Goal: Task Accomplishment & Management: Complete application form

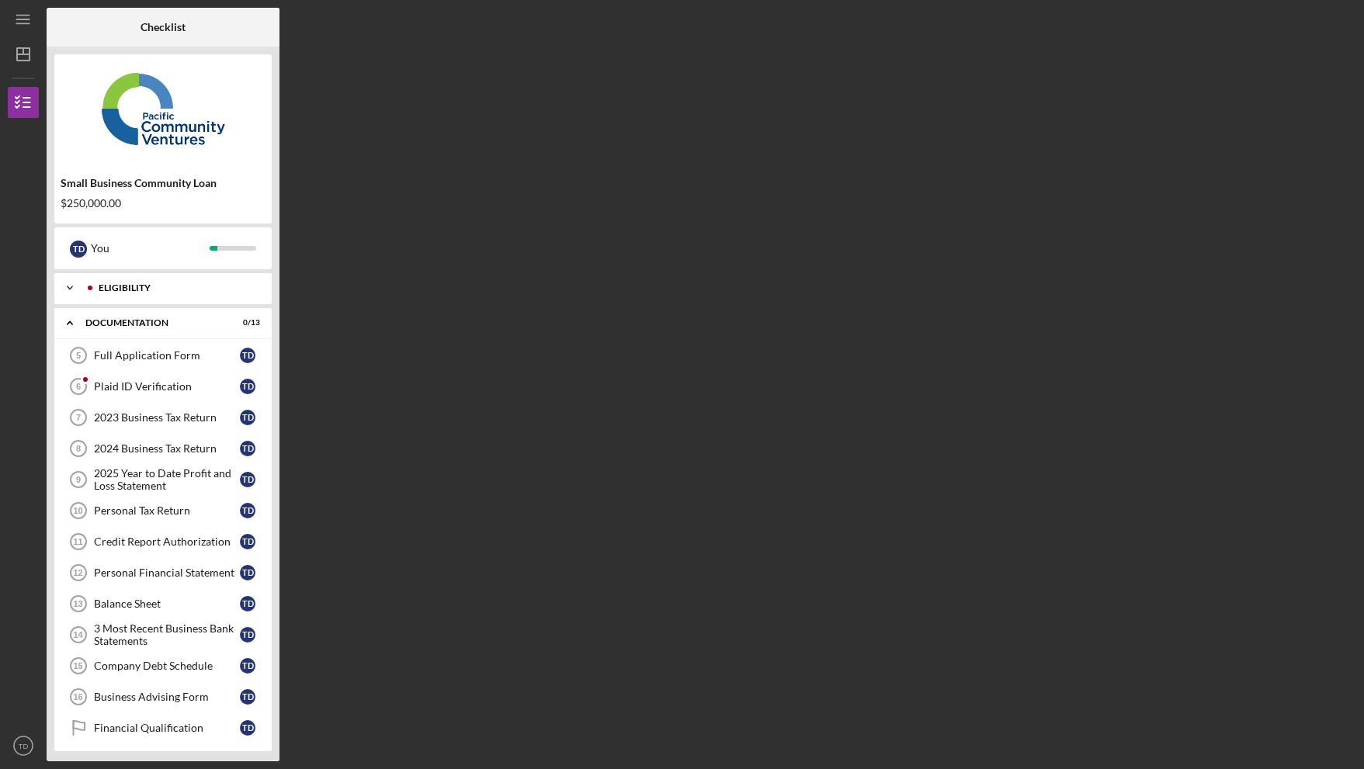
click at [152, 299] on div "Icon/Expander Eligibility 5 / 5" at bounding box center [162, 287] width 217 height 31
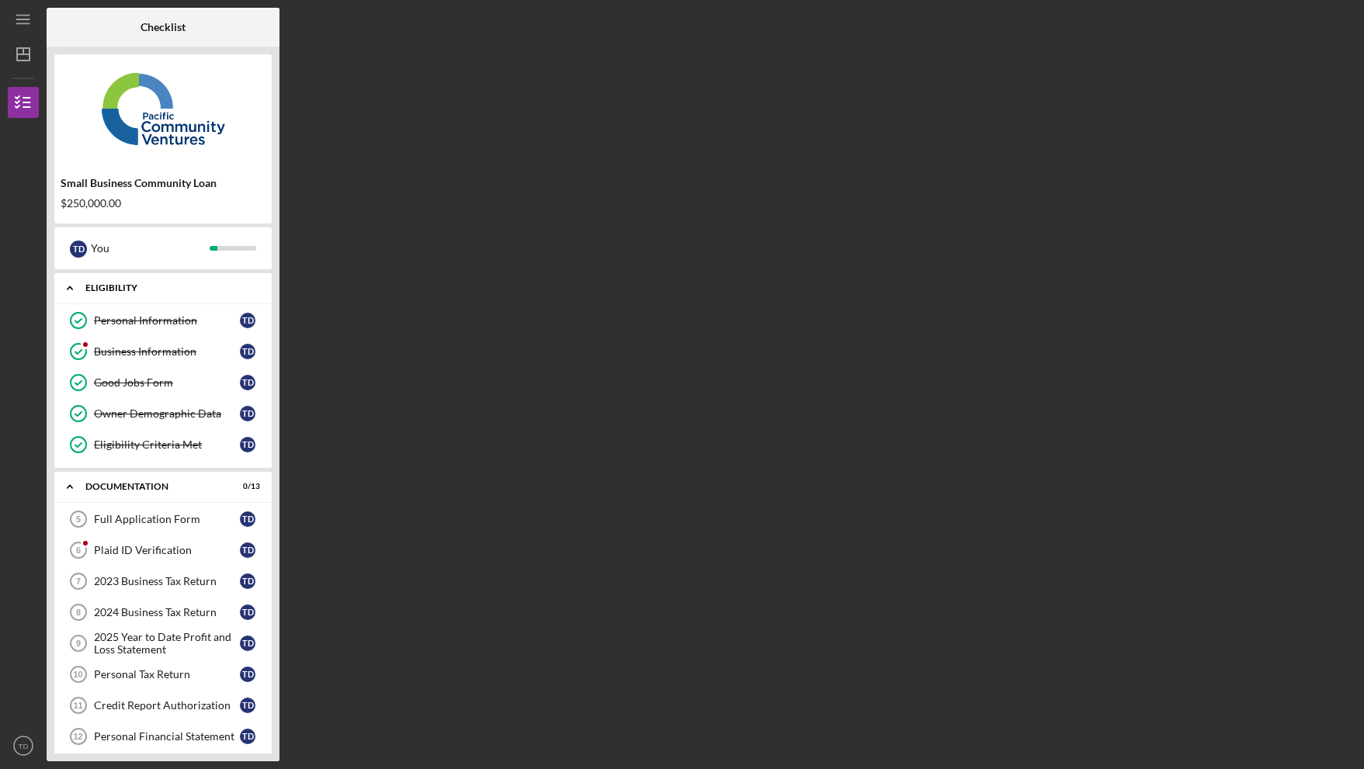
click at [132, 289] on div "Eligibility" at bounding box center [168, 287] width 167 height 9
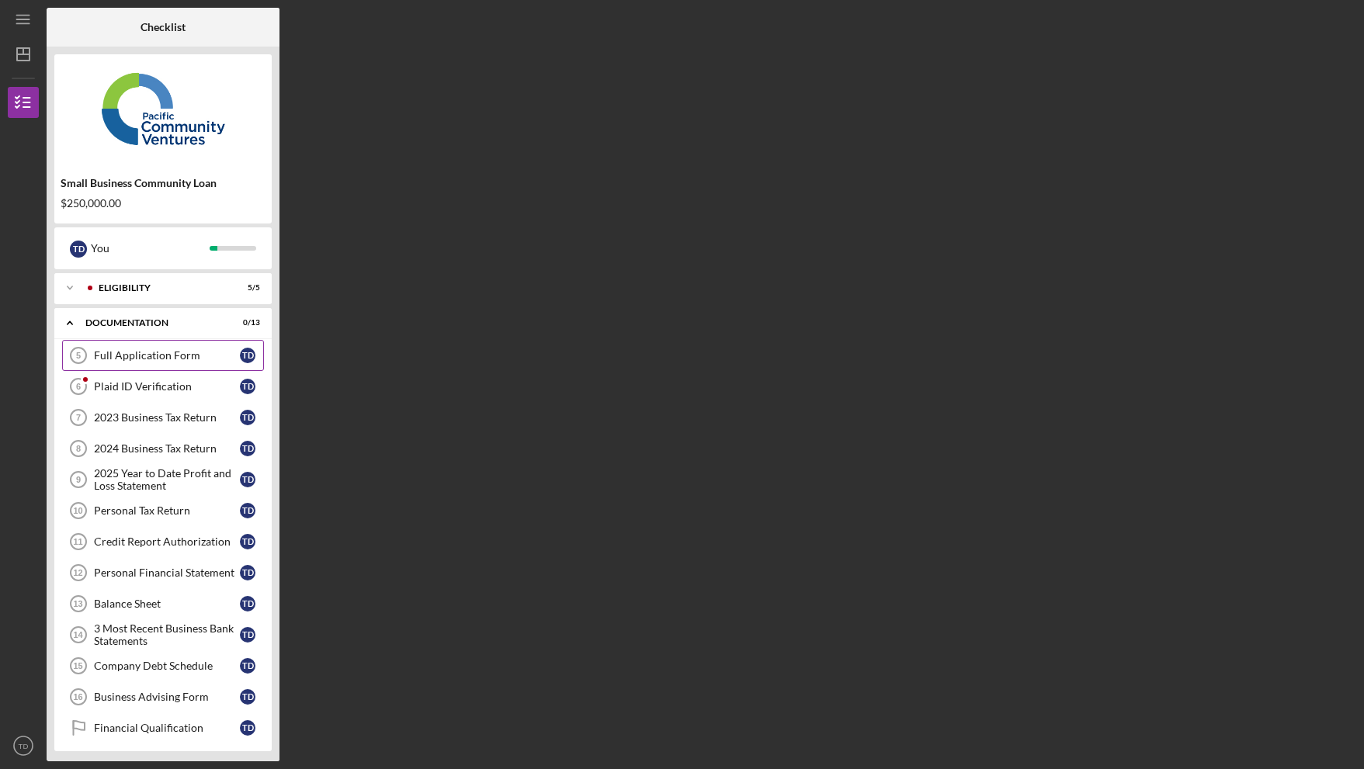
click at [151, 365] on link "Full Application Form 5 Full Application Form T D" at bounding box center [163, 355] width 202 height 31
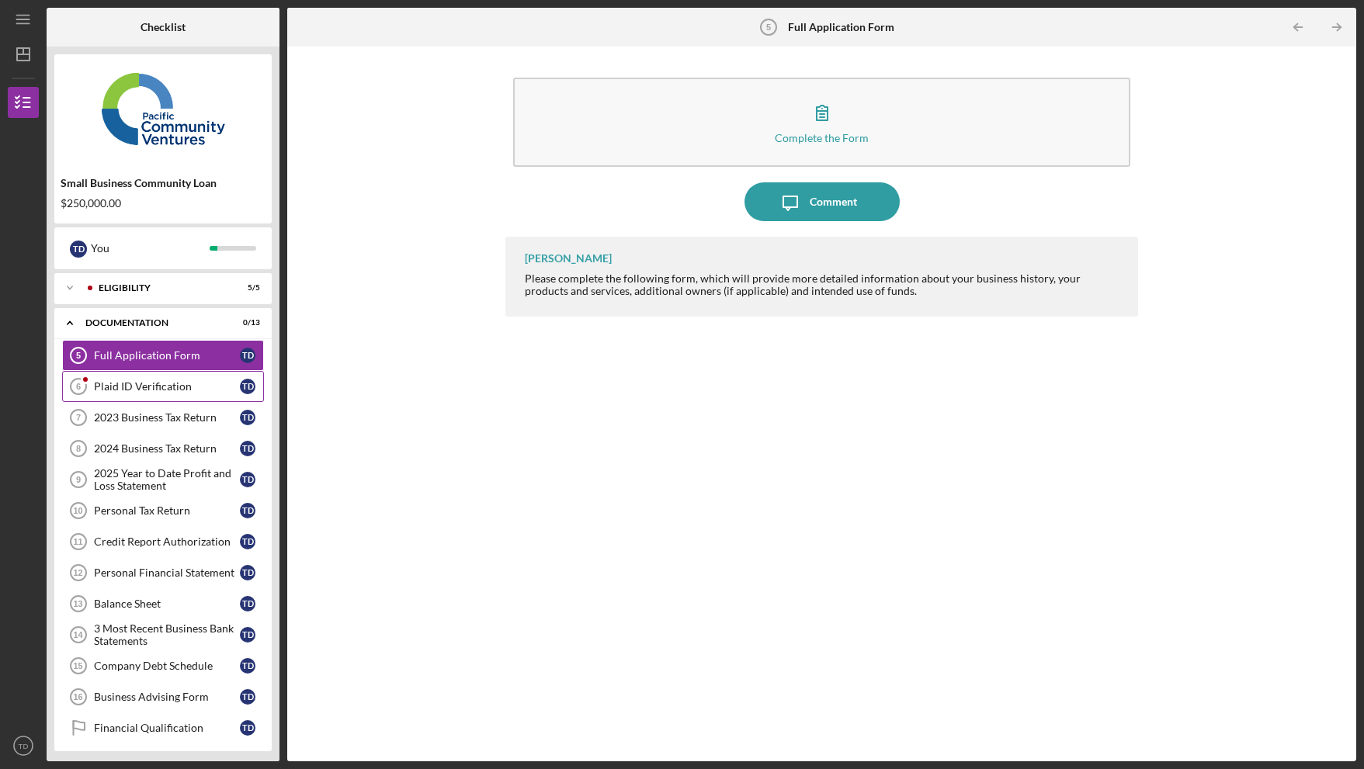
click at [127, 393] on link "Plaid ID Verification 6 Plaid ID Verification T D" at bounding box center [163, 386] width 202 height 31
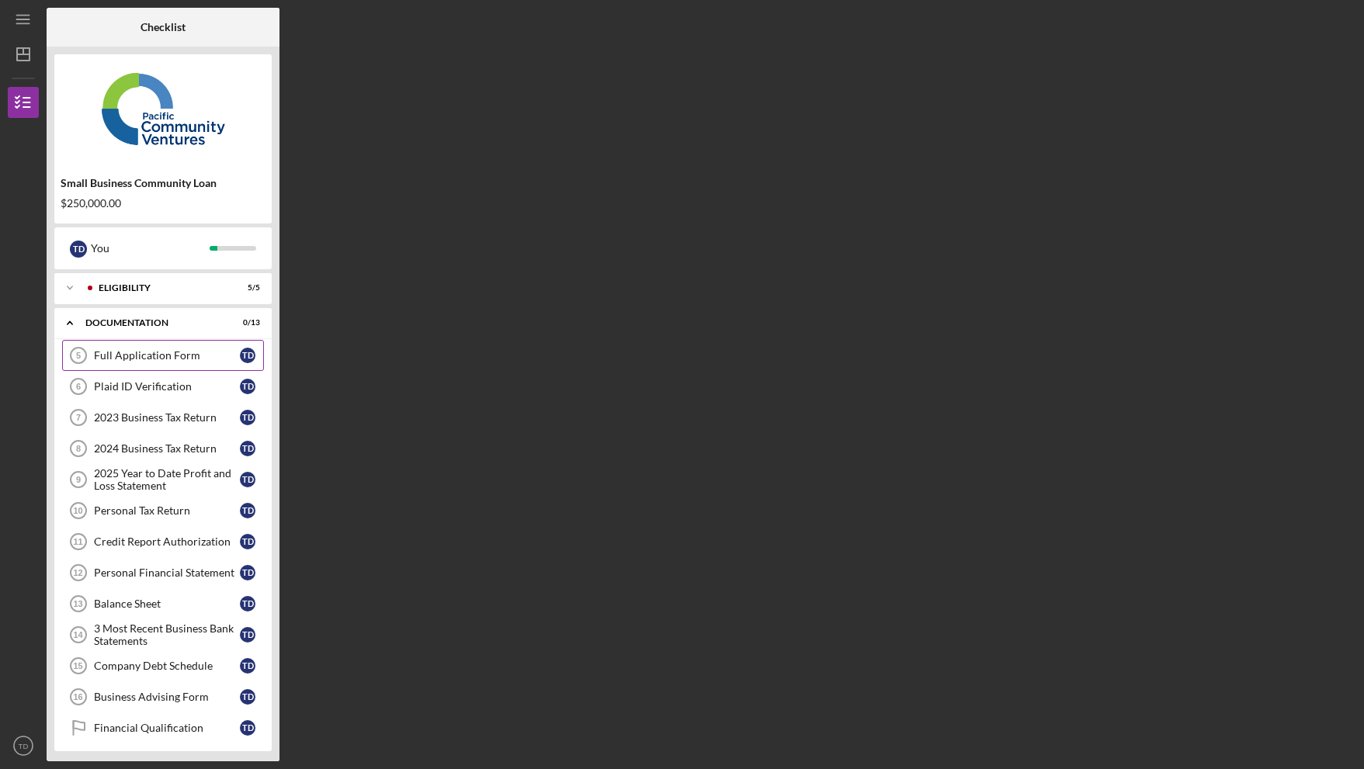
click at [172, 360] on div "Full Application Form" at bounding box center [167, 355] width 146 height 12
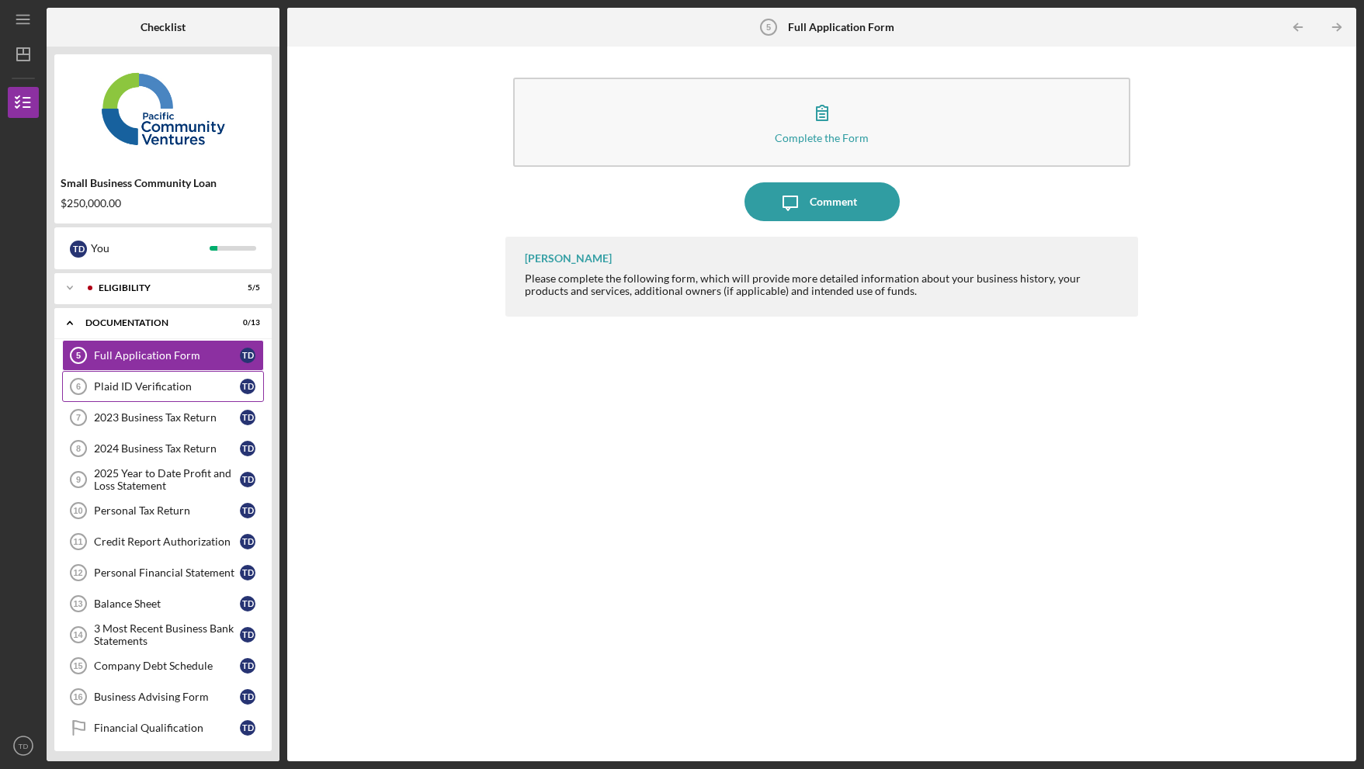
click at [158, 386] on div "Plaid ID Verification" at bounding box center [167, 386] width 146 height 12
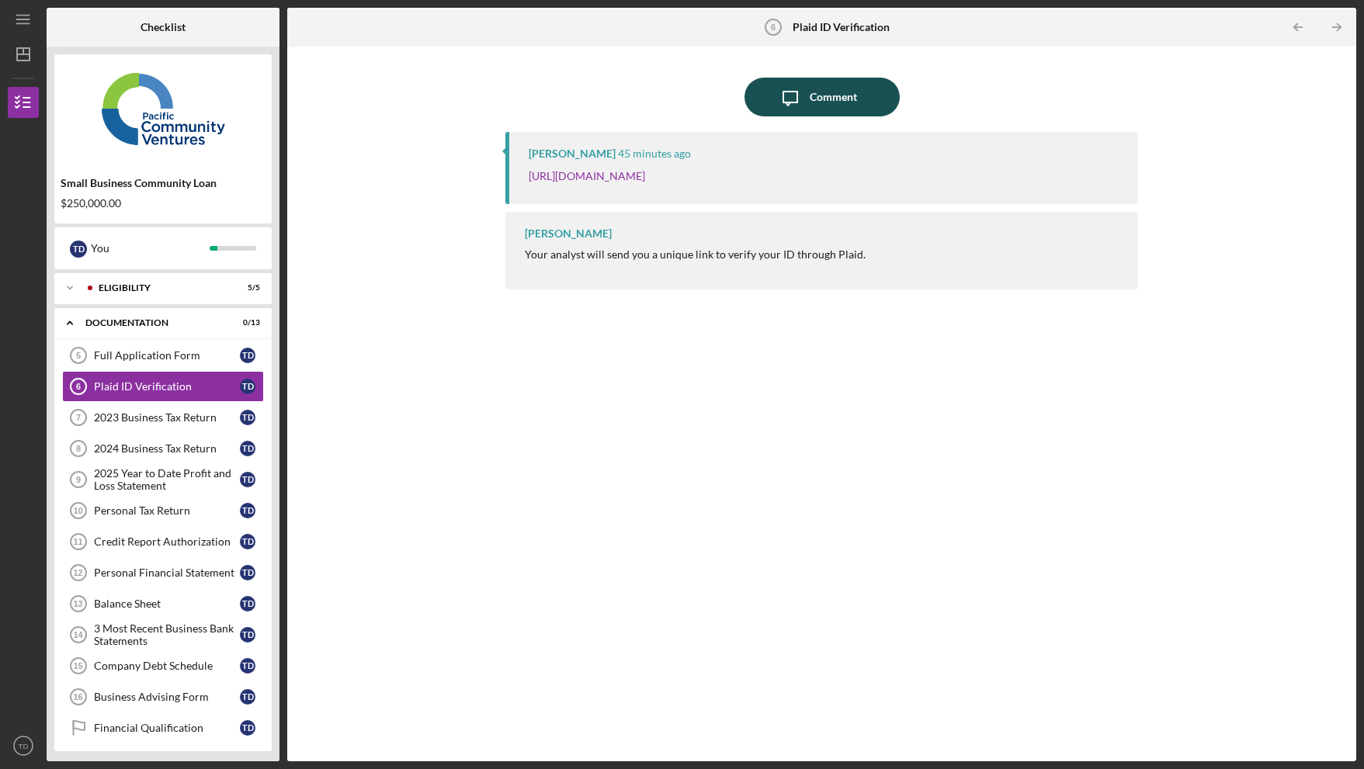
click at [785, 109] on icon "Icon/Message" at bounding box center [790, 97] width 39 height 39
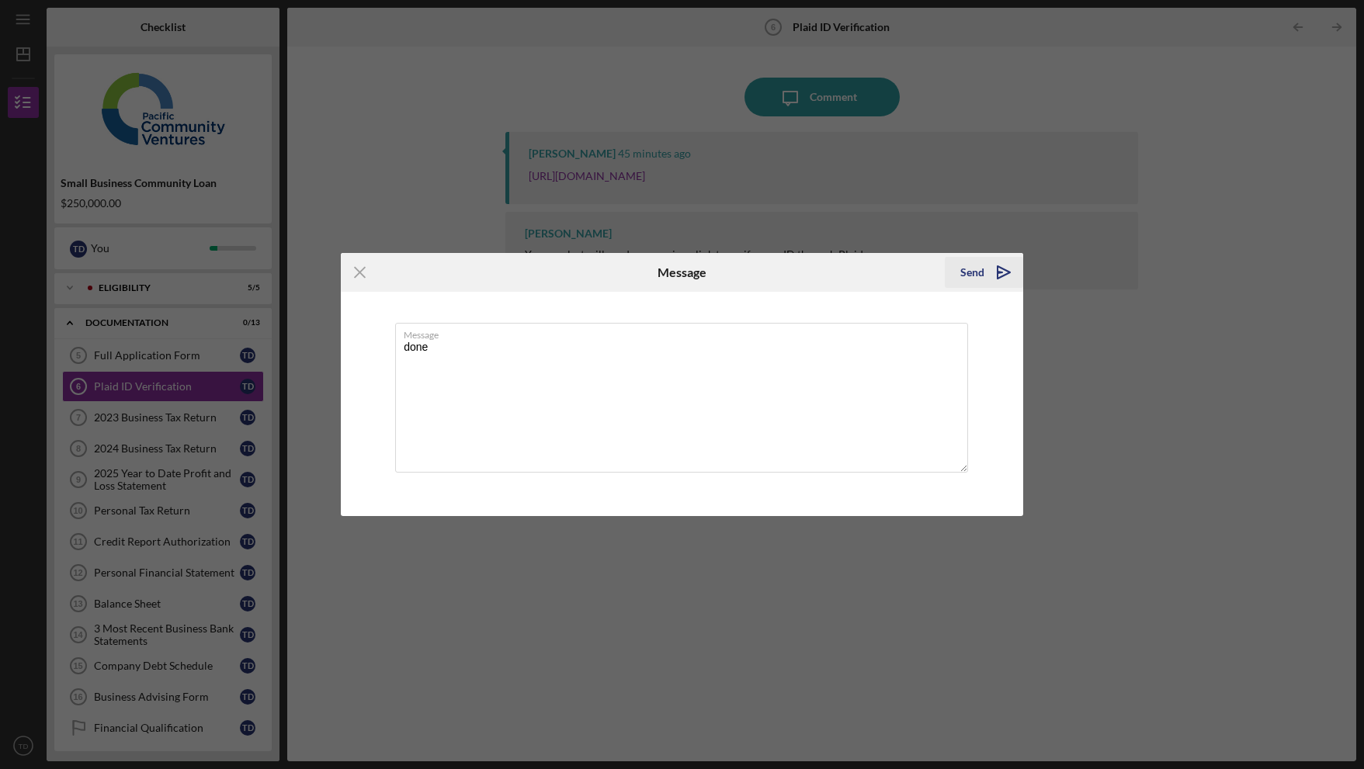
type textarea "done"
click at [969, 267] on div "Send" at bounding box center [972, 272] width 24 height 31
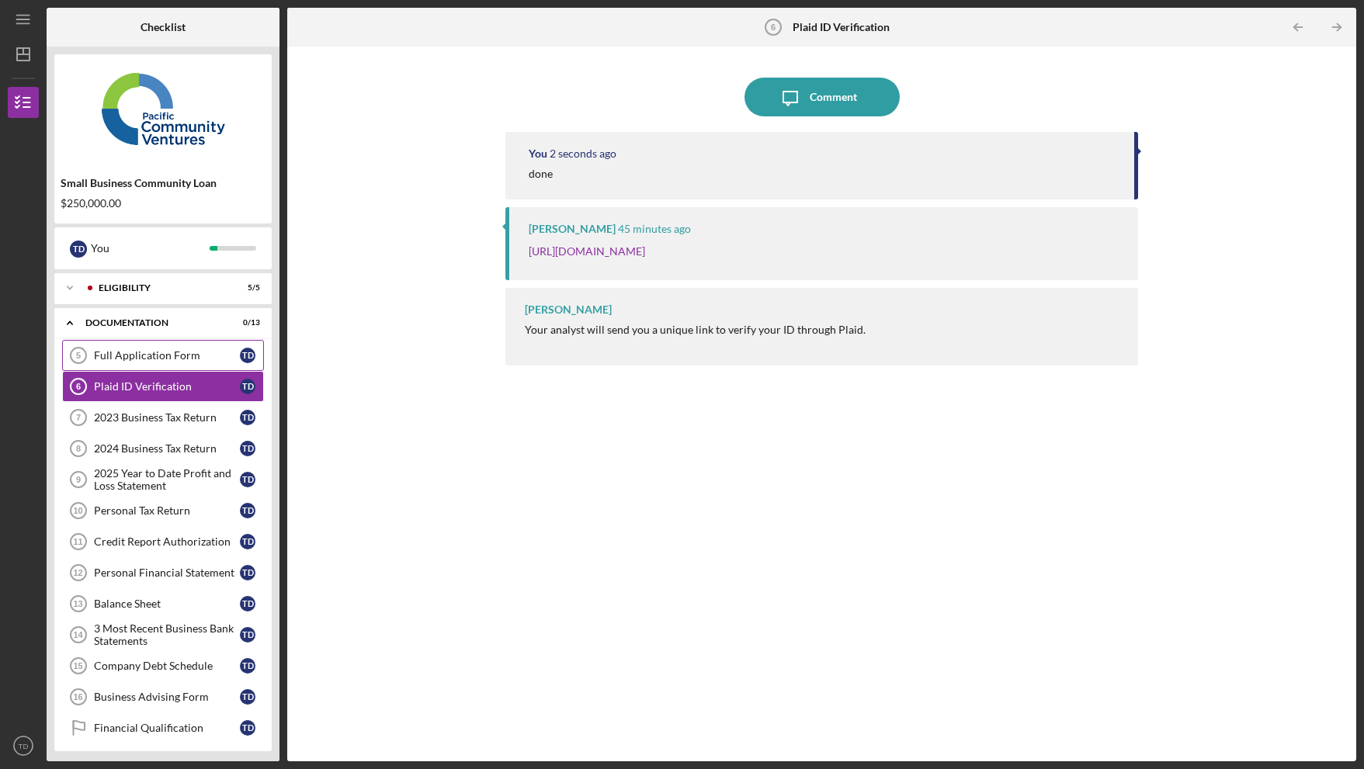
click at [125, 356] on div "Full Application Form" at bounding box center [167, 355] width 146 height 12
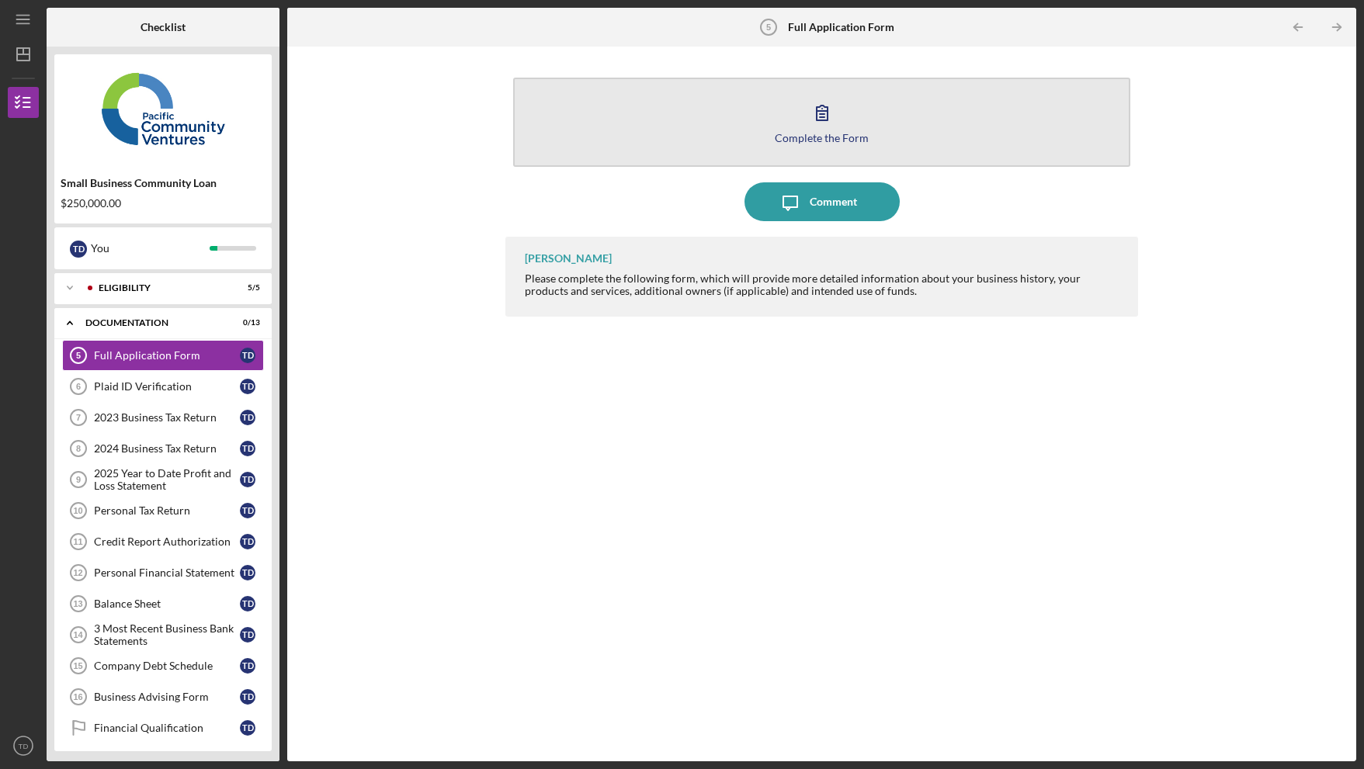
click at [824, 138] on div "Complete the Form" at bounding box center [822, 138] width 94 height 12
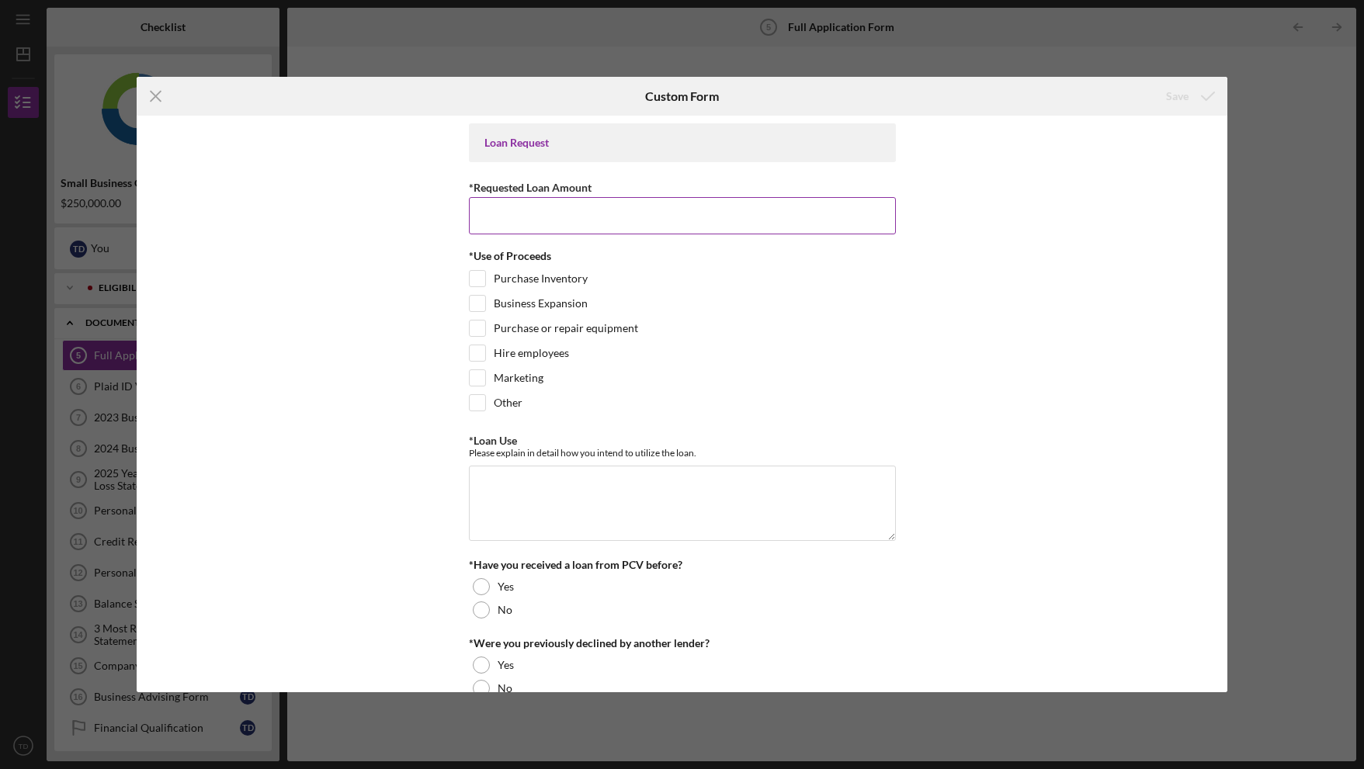
click at [653, 218] on input "*Requested Loan Amount" at bounding box center [682, 215] width 427 height 37
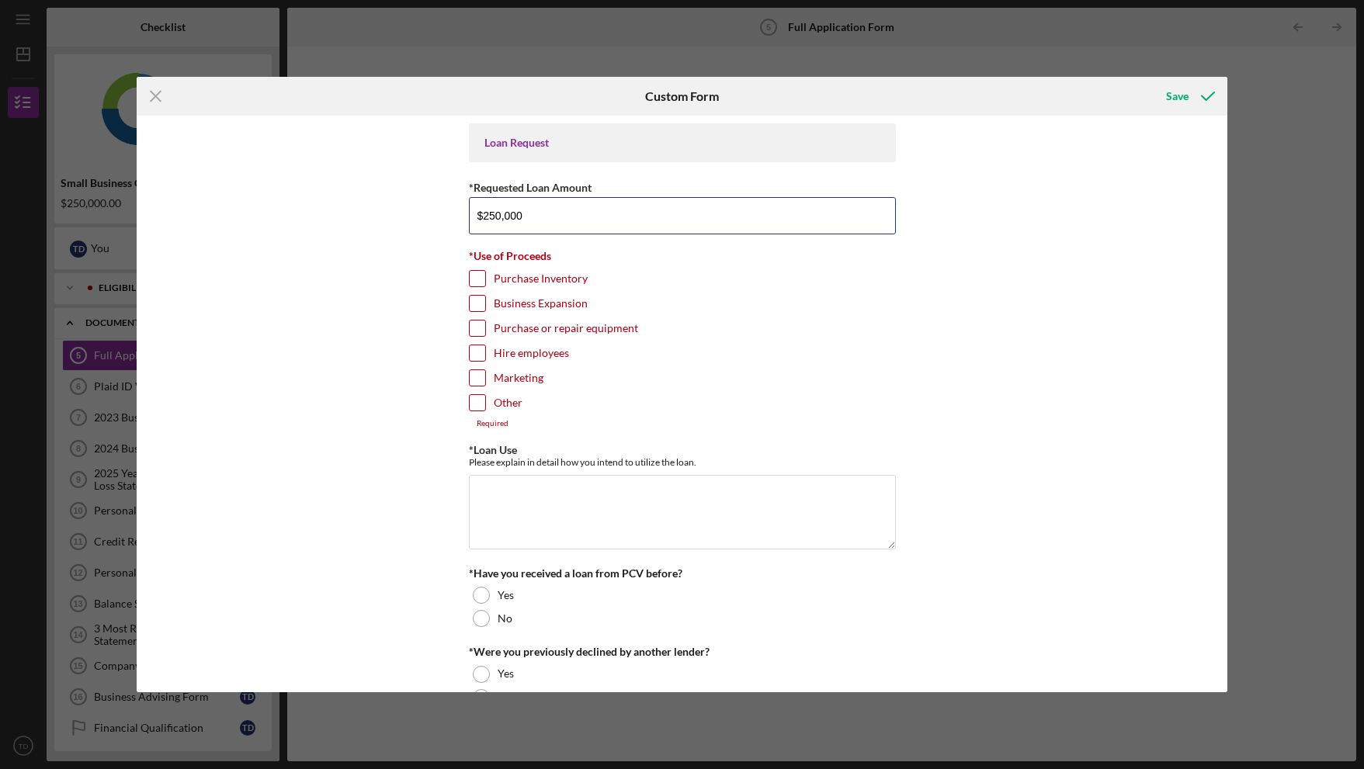
type input "$250,000"
click at [472, 351] on input "Hire employees" at bounding box center [478, 353] width 16 height 16
checkbox input "true"
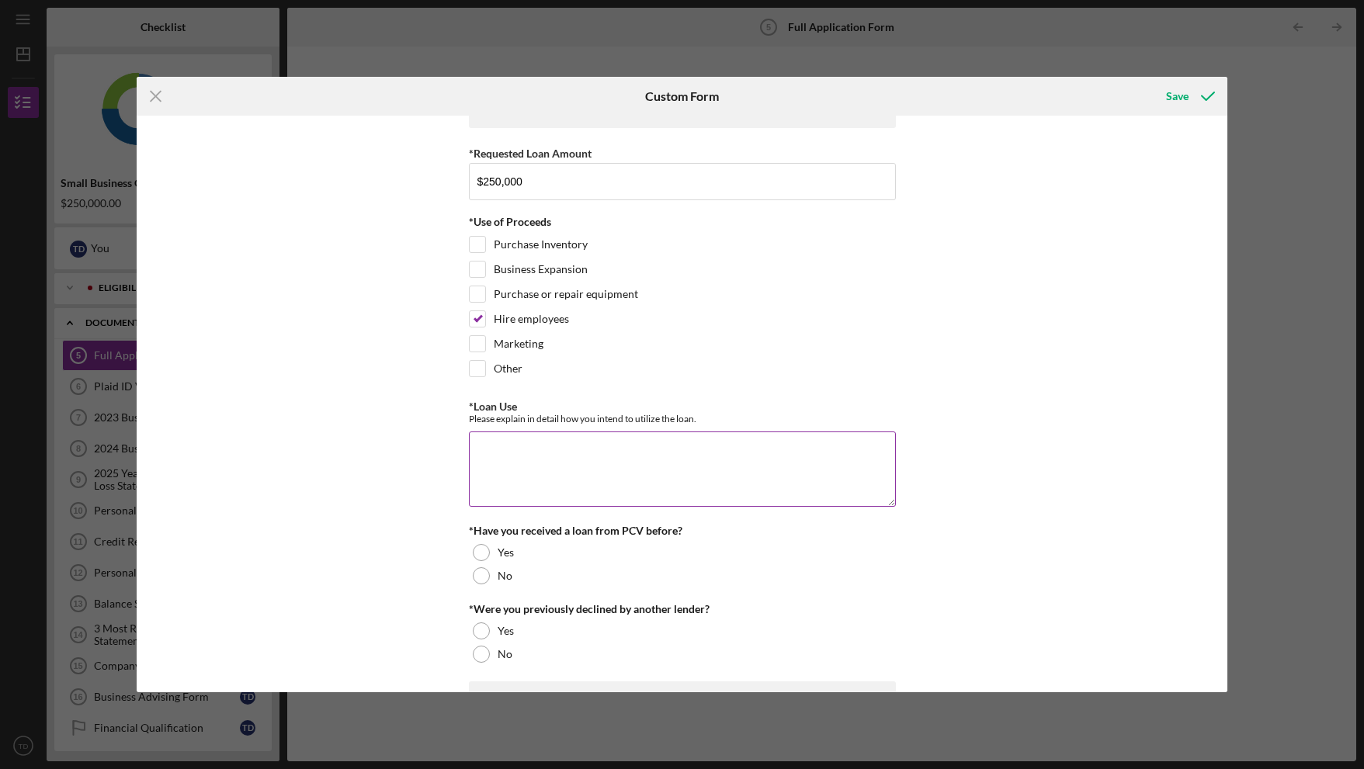
scroll to position [35, 0]
click at [712, 461] on textarea "*Loan Use" at bounding box center [682, 468] width 427 height 75
click at [597, 450] on textarea "We are growing fast. I amlimited in my ability to acquire new customers by" at bounding box center [682, 468] width 427 height 75
click at [853, 455] on textarea "We are growing fast. I am limited in my ability to acquire new customers by" at bounding box center [682, 468] width 427 height 75
click at [737, 463] on textarea "We are growing fast. I am limited in my ability to acquire new customers becaus…" at bounding box center [682, 468] width 427 height 75
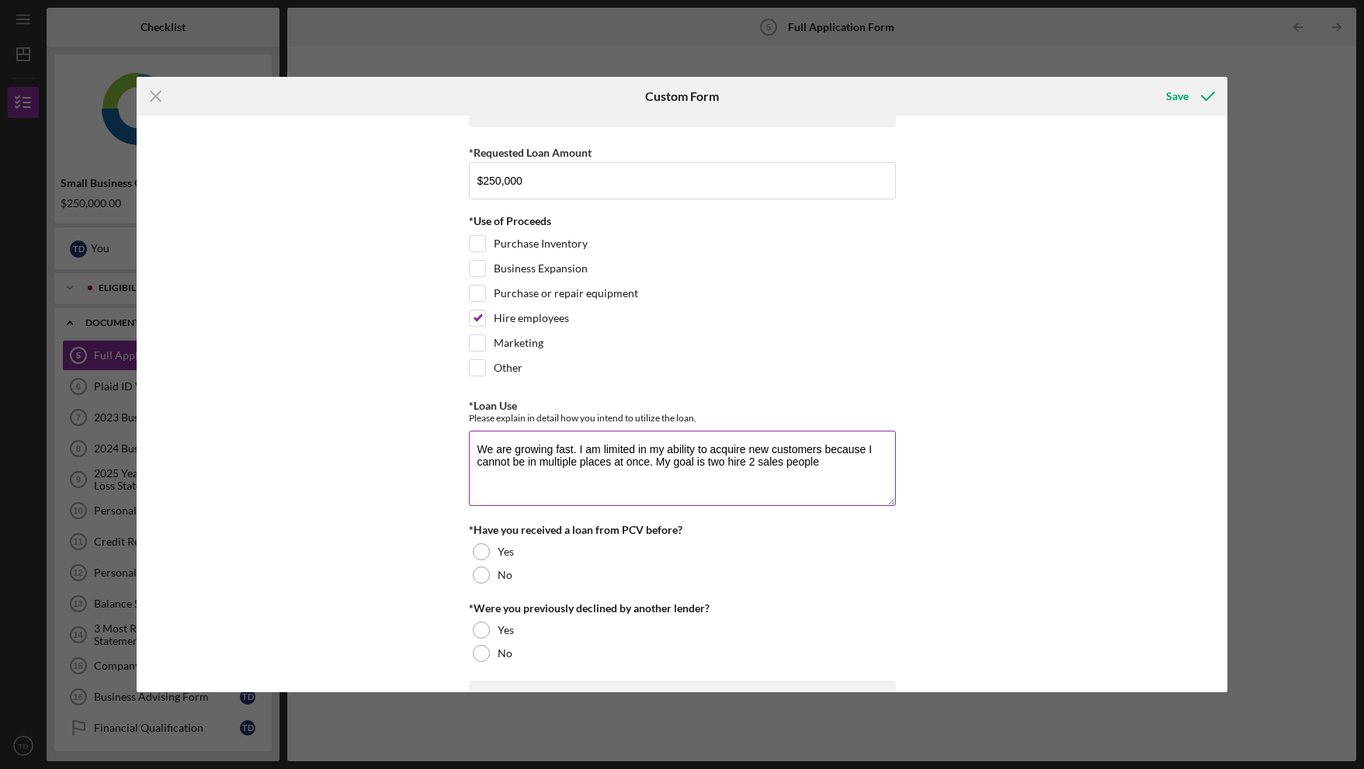
click at [830, 461] on textarea "We are growing fast. I am limited in my ability to acquire new customers becaus…" at bounding box center [682, 468] width 427 height 75
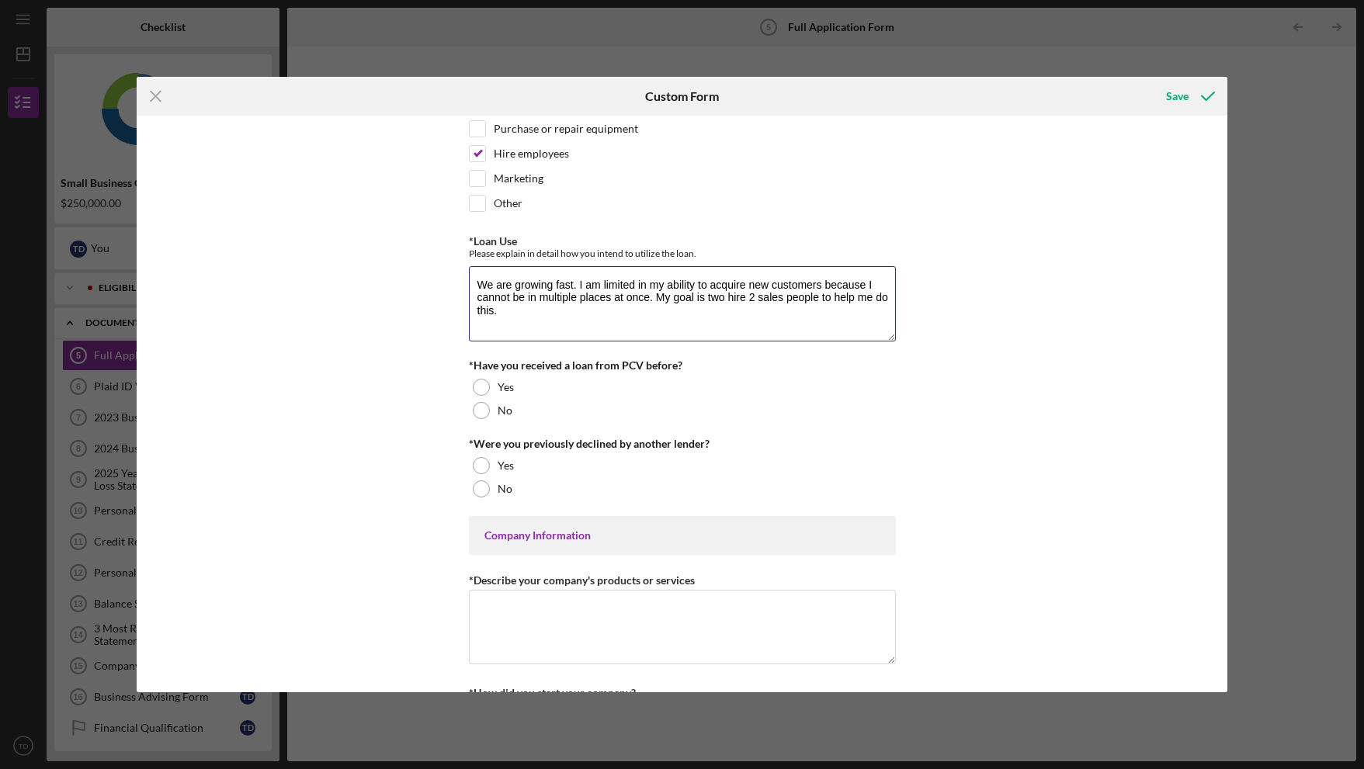
scroll to position [227, 0]
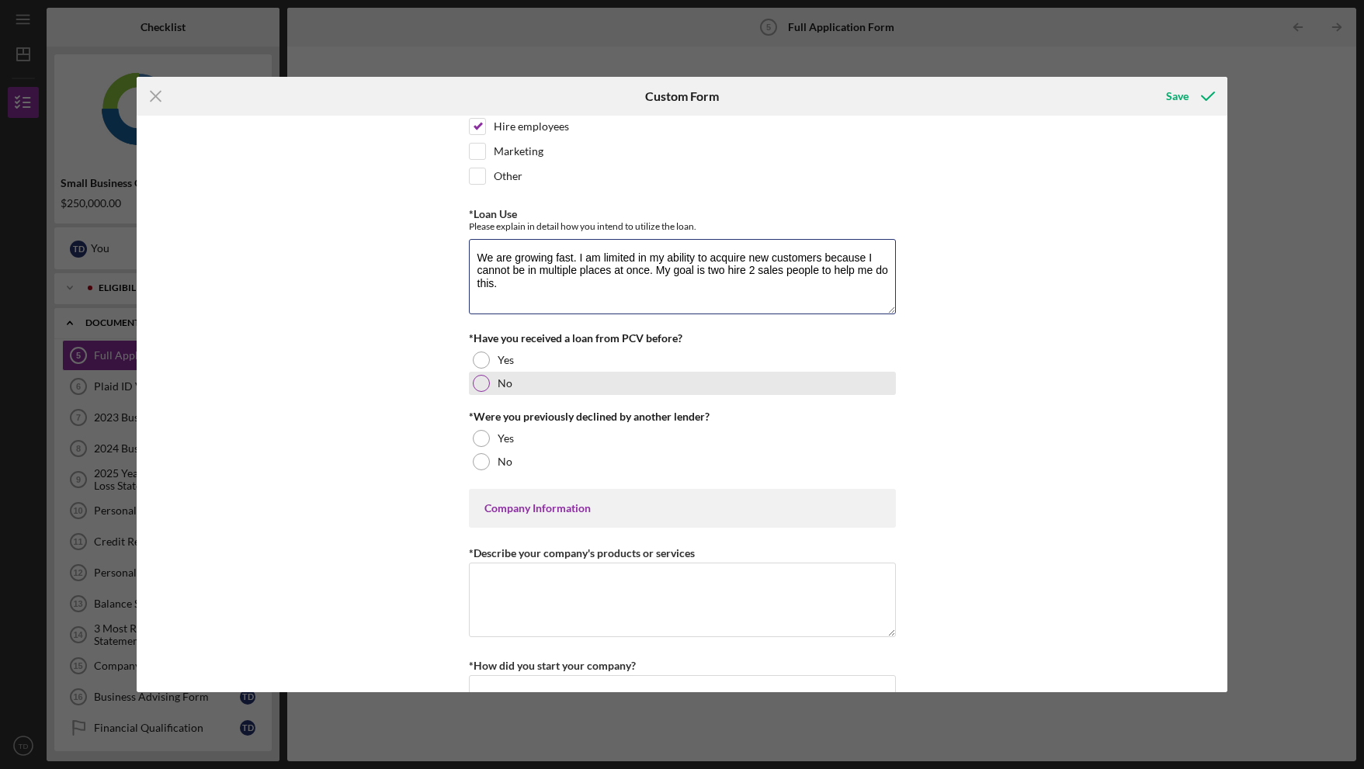
type textarea "We are growing fast. I am limited in my ability to acquire new customers becaus…"
click at [476, 380] on div at bounding box center [481, 383] width 17 height 17
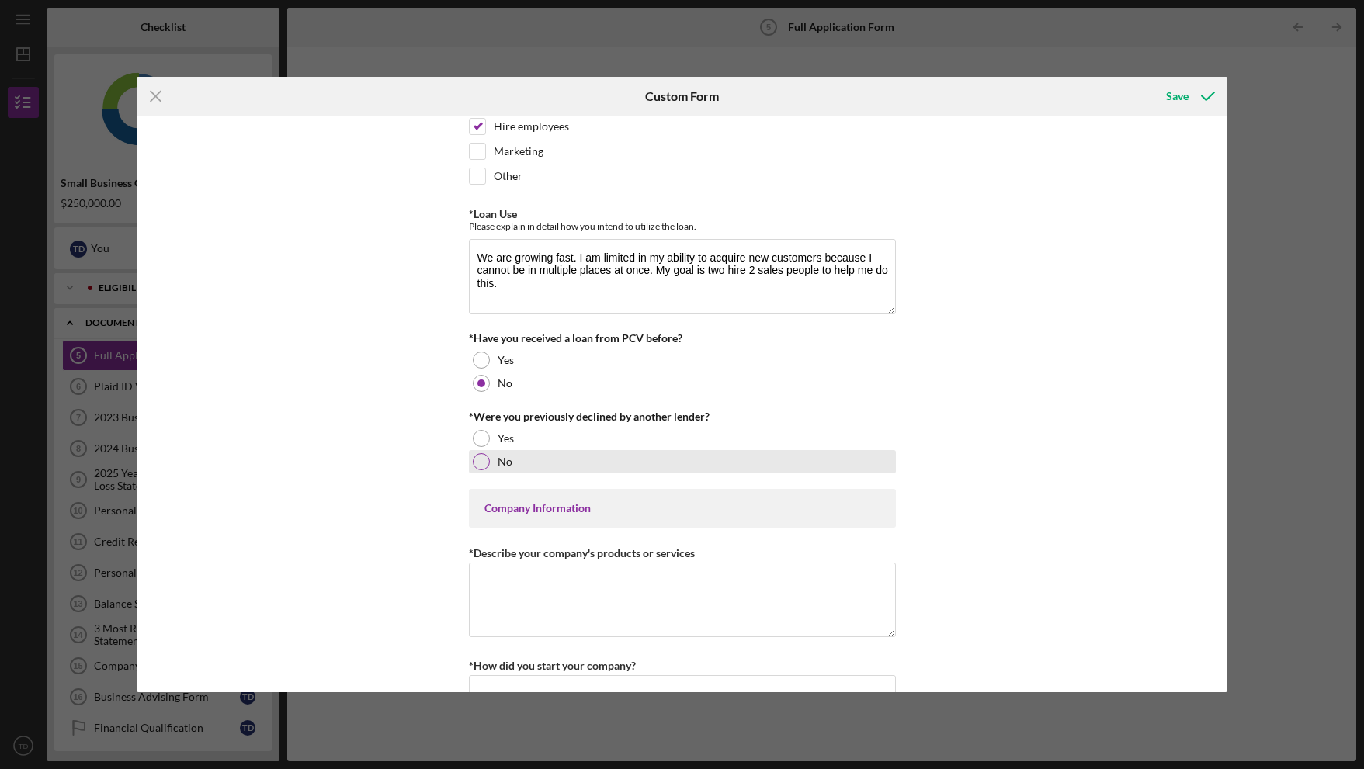
click at [480, 456] on div at bounding box center [481, 461] width 17 height 17
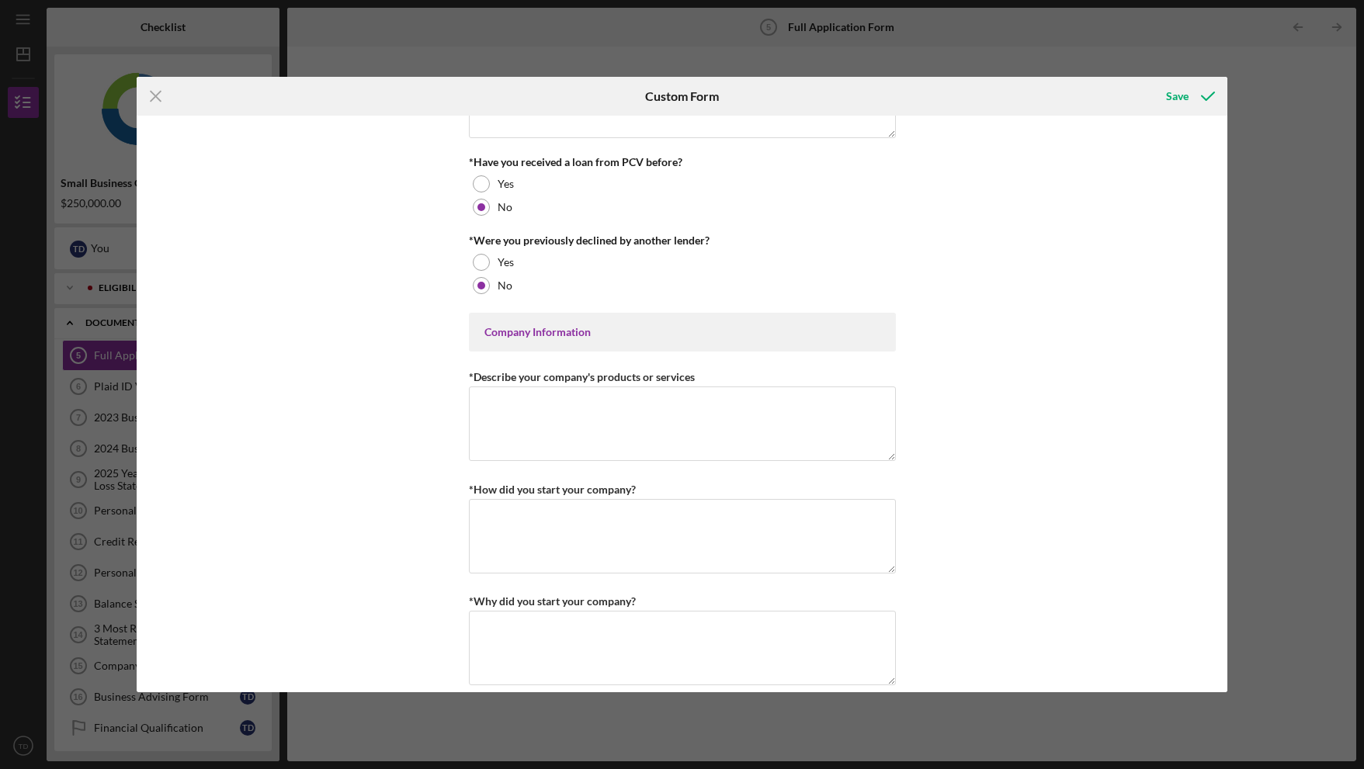
scroll to position [414, 0]
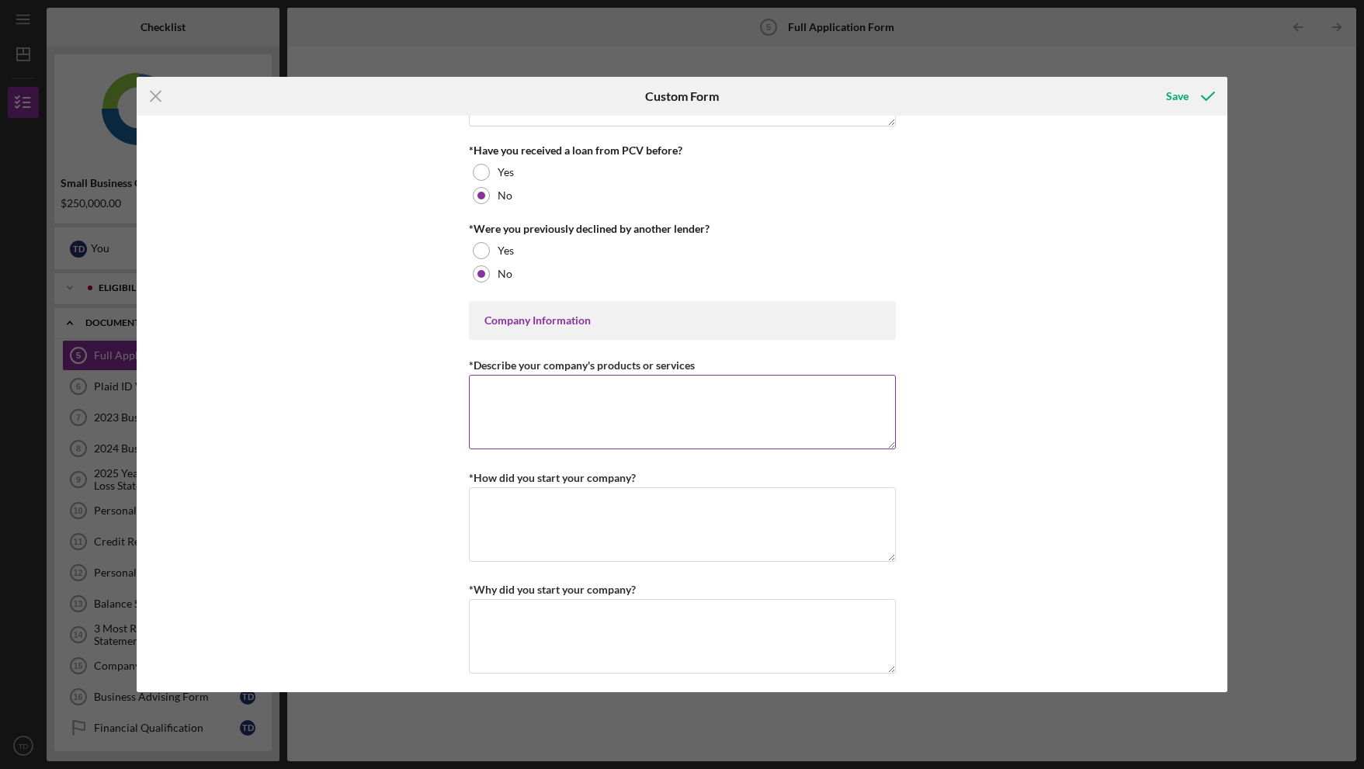
click at [664, 421] on textarea "*Describe your company's products or services" at bounding box center [682, 412] width 427 height 75
type textarea "We sell AI case management software to probation/parole/community corrections a…"
click at [640, 513] on textarea "*How did you start your company?" at bounding box center [682, 524] width 427 height 75
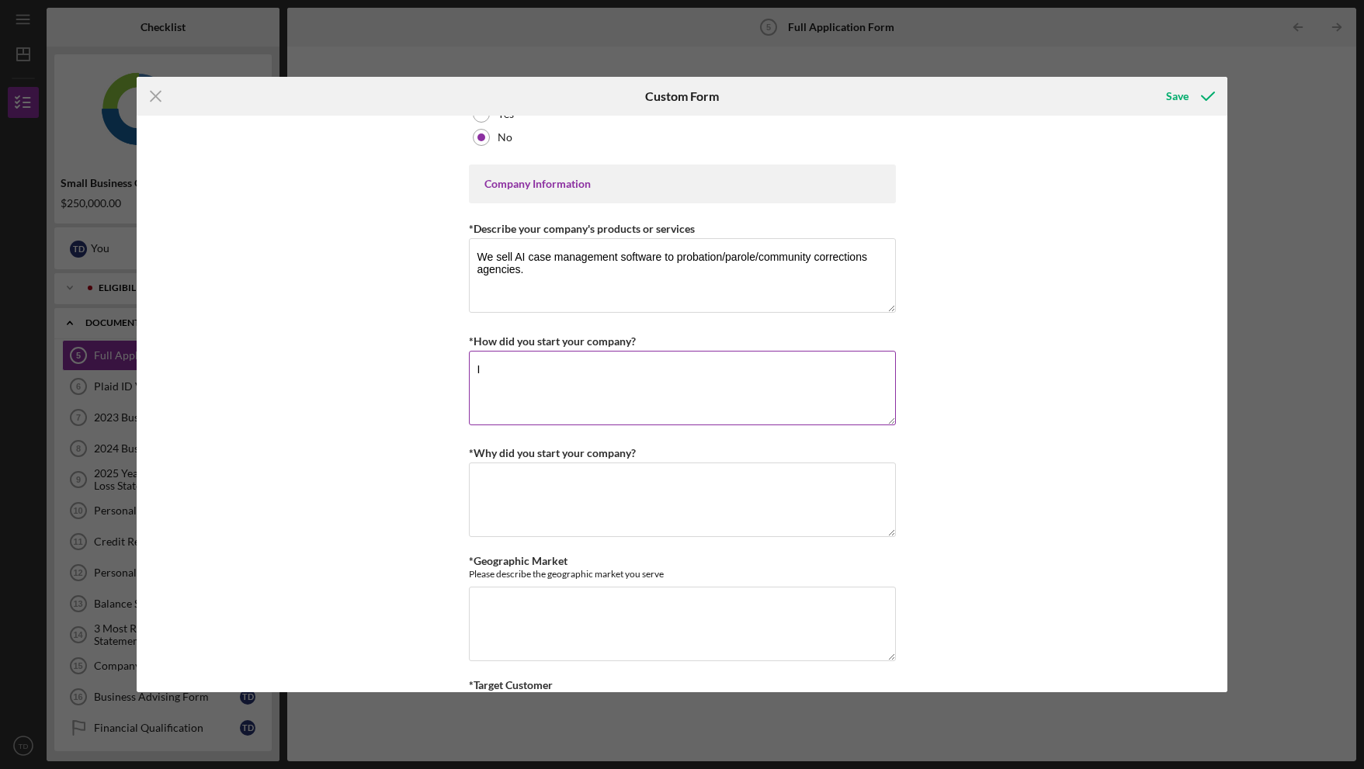
scroll to position [539, 0]
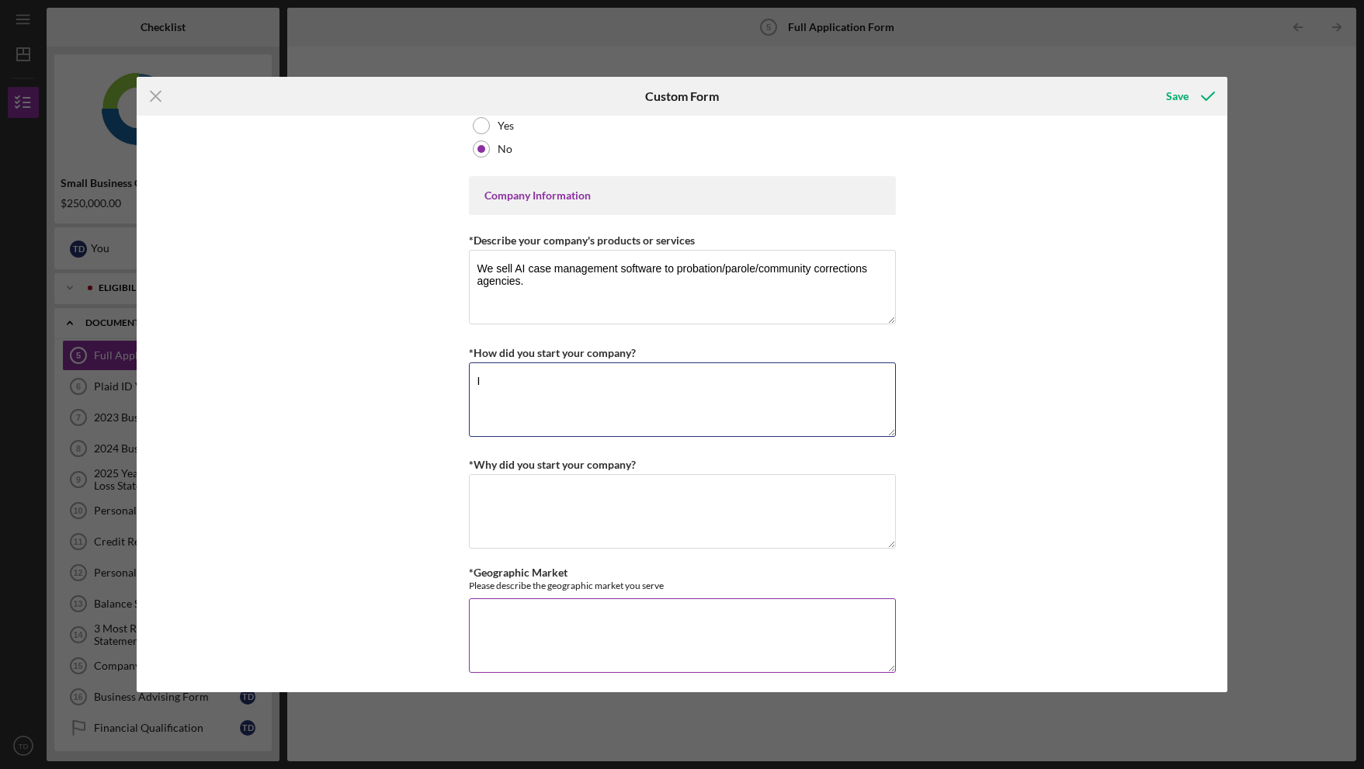
type textarea "I"
click at [617, 651] on textarea "*Geographic Market" at bounding box center [682, 635] width 427 height 75
click at [502, 619] on textarea "US - current customers in [US_STATE] and [US_STATE]. Bringing on [US_STATE] and…" at bounding box center [682, 635] width 427 height 75
click at [549, 628] on textarea "US - Current customers in [US_STATE] and [US_STATE]. Bringing on [US_STATE] and…" at bounding box center [682, 635] width 427 height 75
type textarea "US - Current customers in [US_STATE] and [US_STATE]. Bringing on [US_STATE] and…"
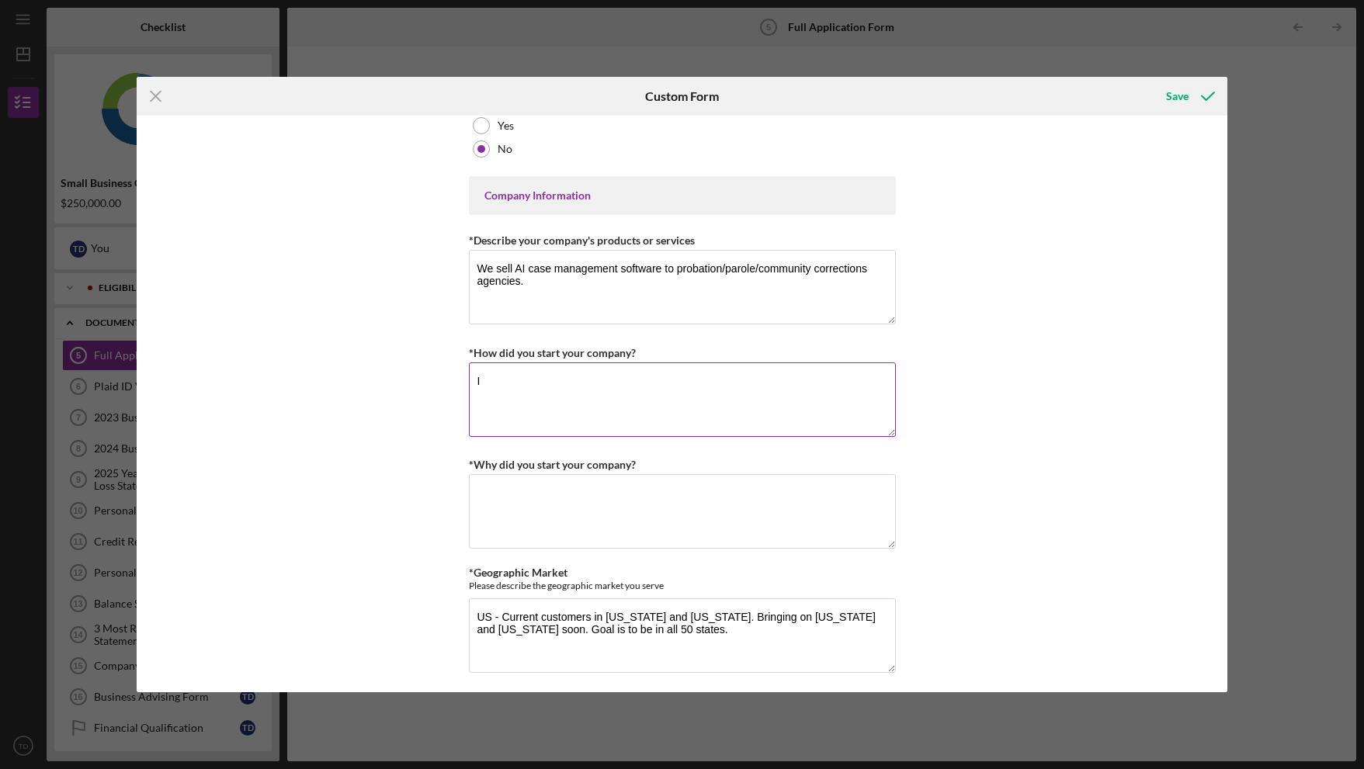
click at [501, 393] on textarea "I" at bounding box center [682, 399] width 427 height 75
type textarea "I"
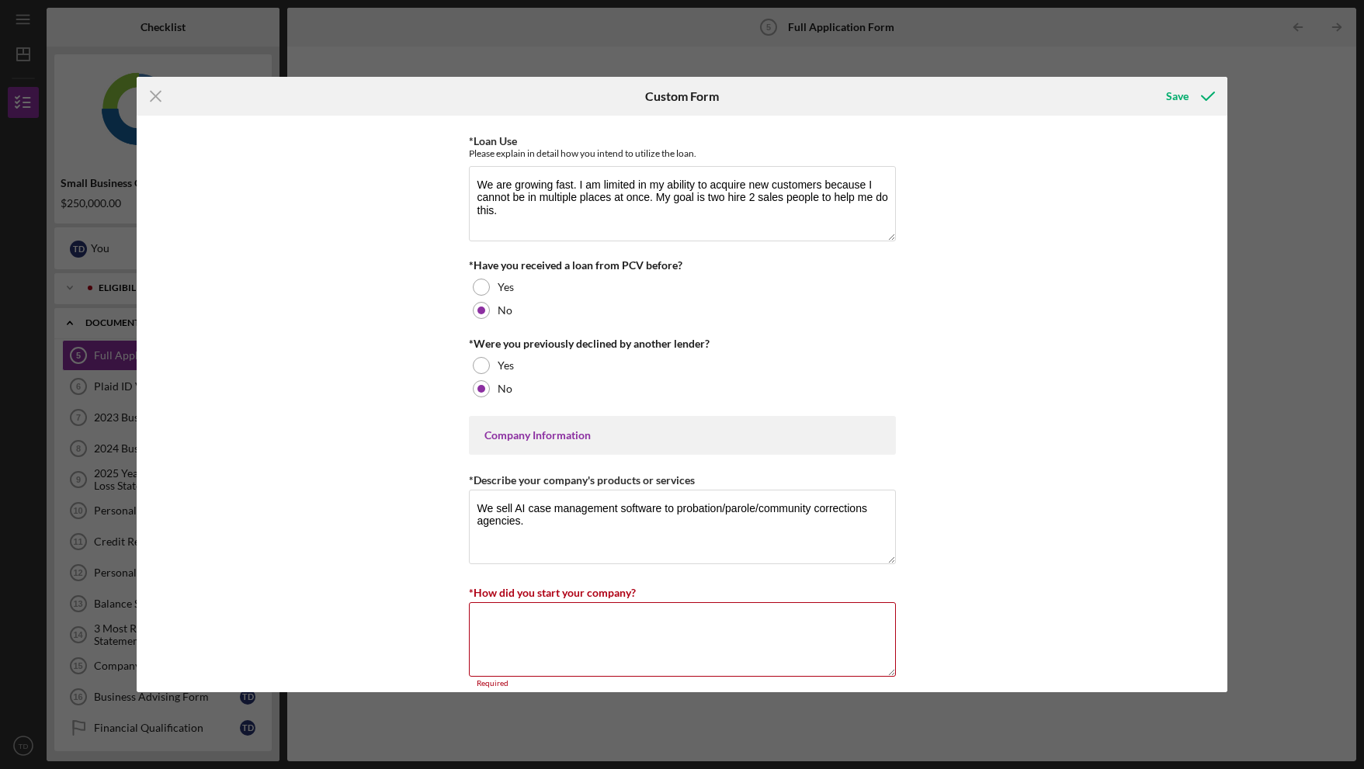
scroll to position [325, 0]
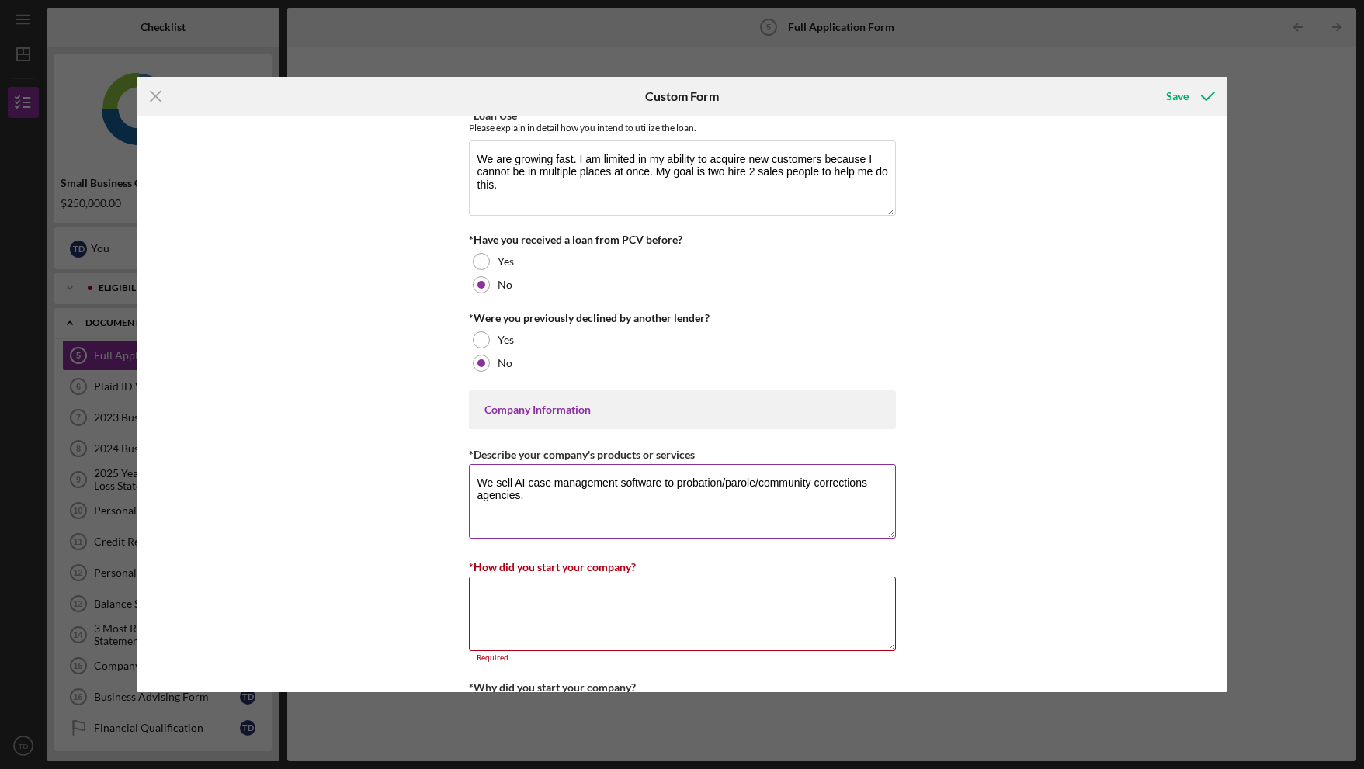
click at [539, 498] on textarea "We sell AI case management software to probation/parole/community corrections a…" at bounding box center [682, 501] width 427 height 75
click at [527, 497] on textarea "We sell AI case management software to probation/parole/community corrections a…" at bounding box center [682, 501] width 427 height 75
click at [551, 608] on textarea "*How did you start your company?" at bounding box center [682, 614] width 427 height 75
click at [523, 499] on textarea "We sell AI case management software to probation/parole/community corrections a…" at bounding box center [682, 501] width 427 height 75
click at [531, 494] on textarea "We sell AI case management software to probation/parole/community corrections a…" at bounding box center [682, 501] width 427 height 75
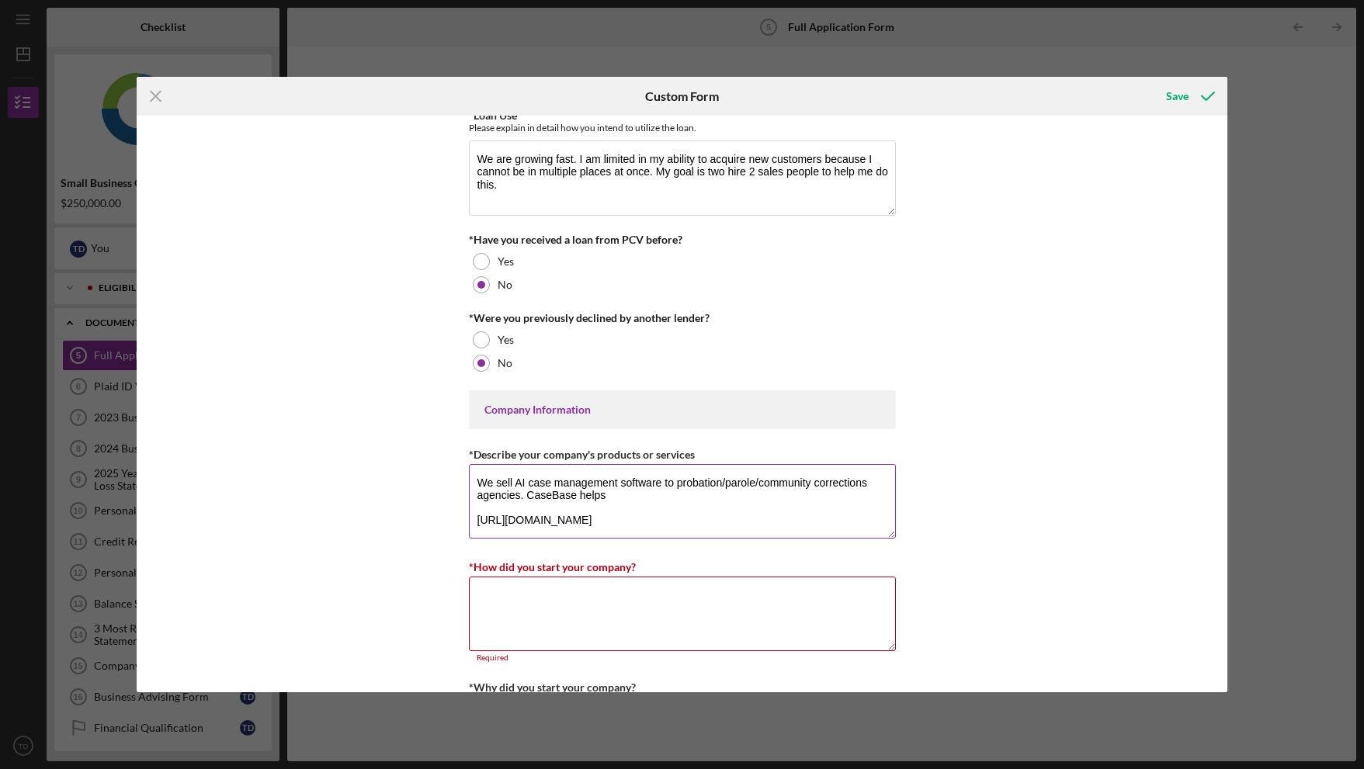
click at [473, 484] on textarea "We sell AI case management software to probation/parole/community corrections a…" at bounding box center [682, 501] width 427 height 75
click at [613, 497] on textarea "We sell AI case management software to probation/parole/community corrections a…" at bounding box center [682, 501] width 427 height 75
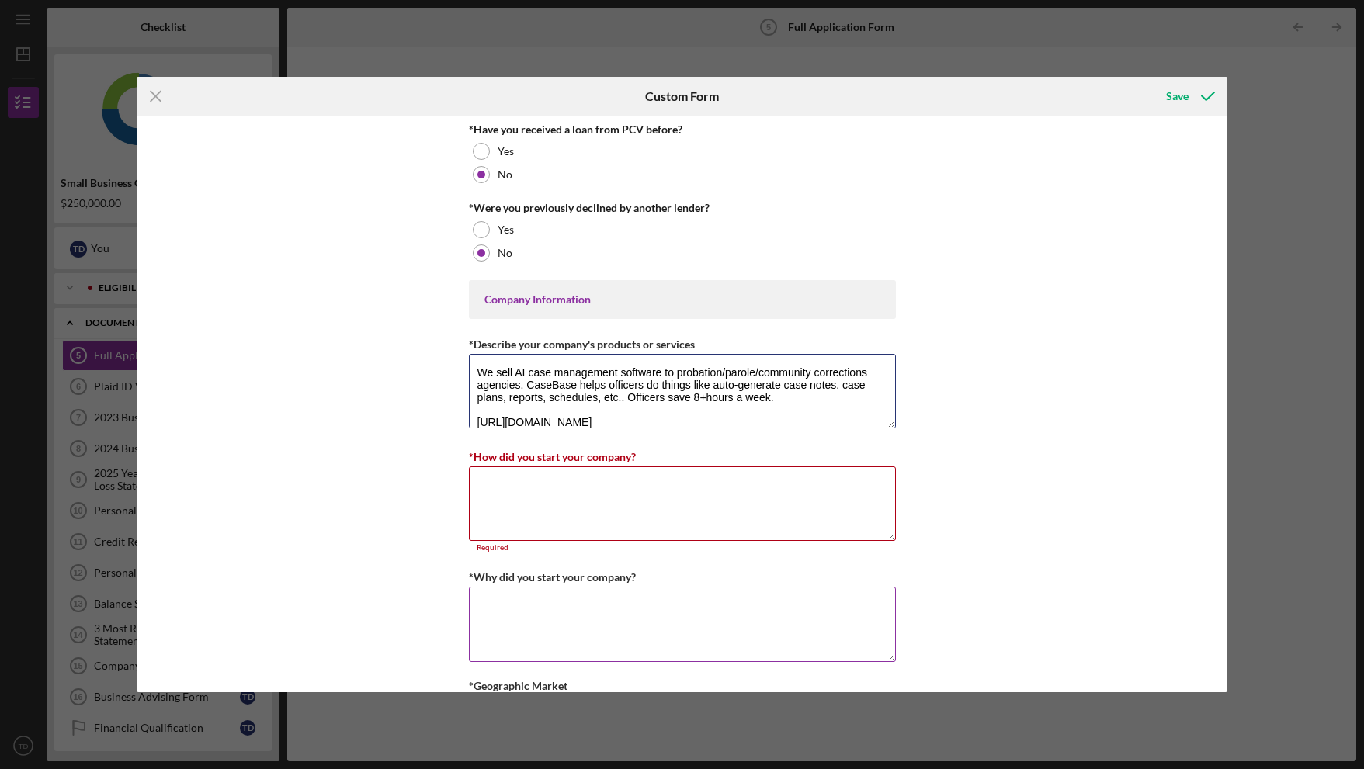
scroll to position [451, 0]
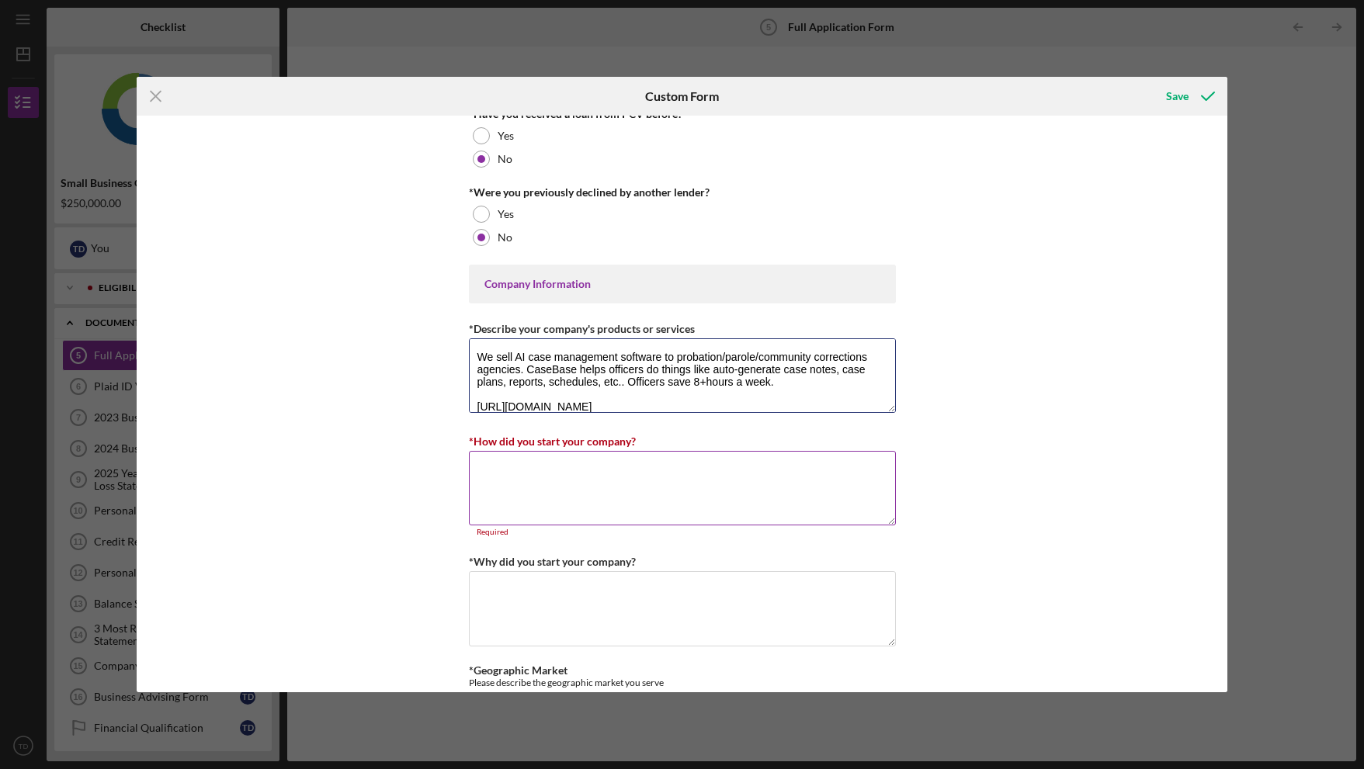
type textarea "We sell AI case management software to probation/parole/community corrections a…"
click at [578, 500] on textarea "*How did you start your company?" at bounding box center [682, 488] width 427 height 75
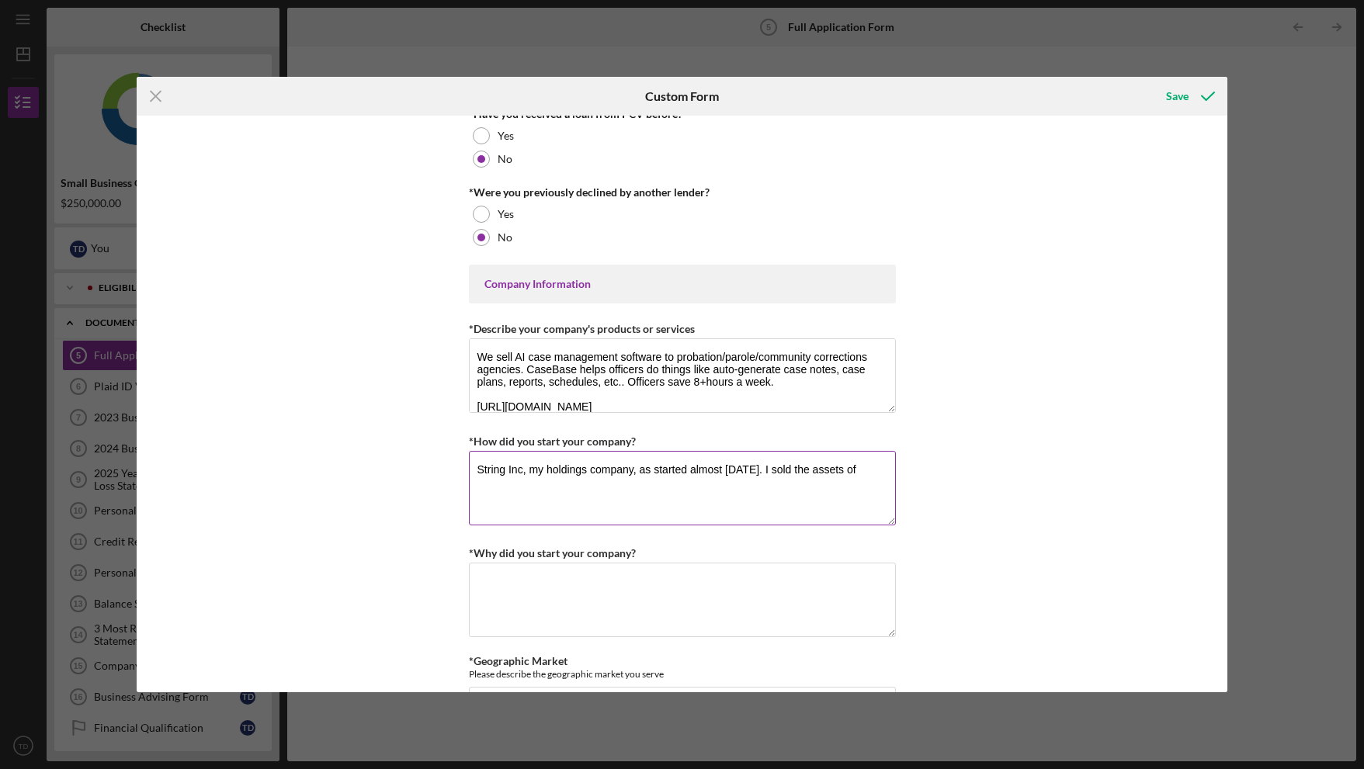
drag, startPoint x: 875, startPoint y: 471, endPoint x: 797, endPoint y: 474, distance: 77.7
click at [797, 474] on textarea "String Inc, my holdings company, as started almost [DATE]. I sold the assets of" at bounding box center [682, 488] width 427 height 75
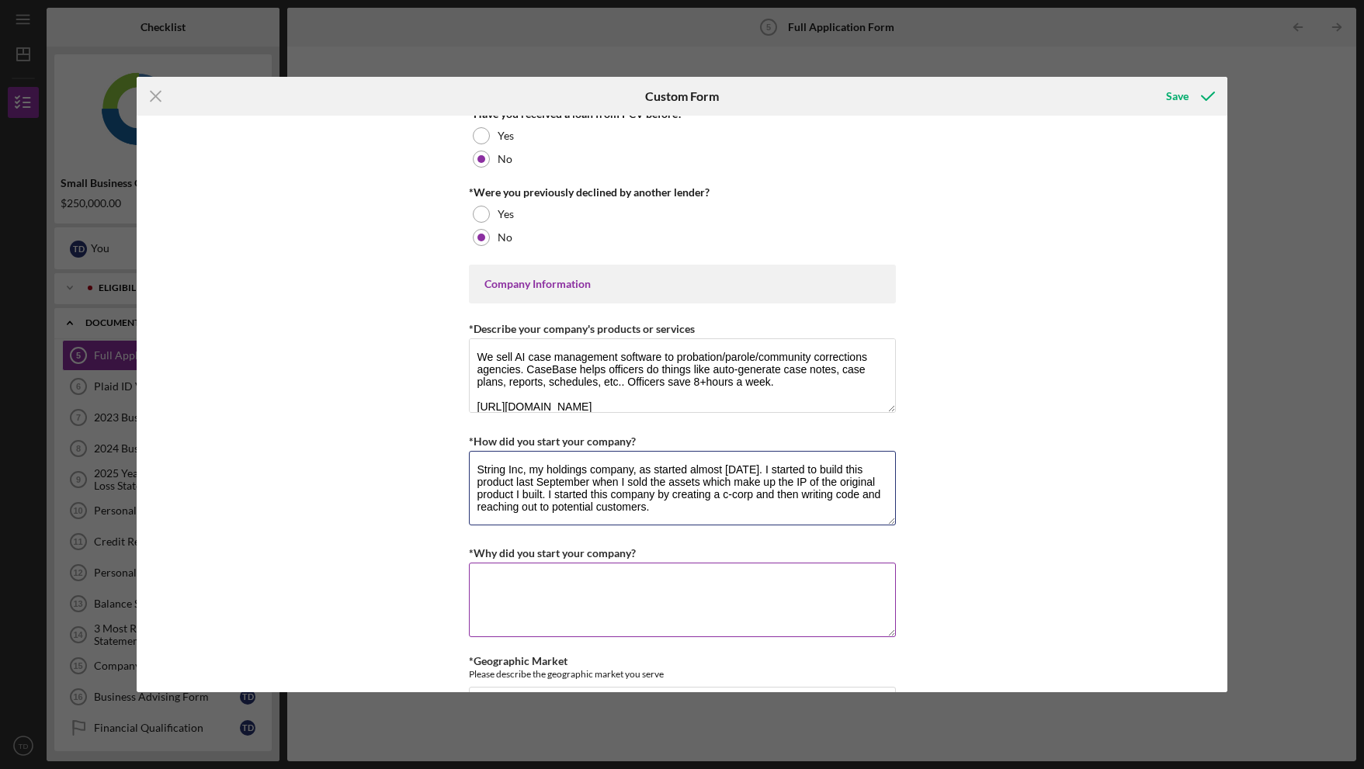
scroll to position [491, 0]
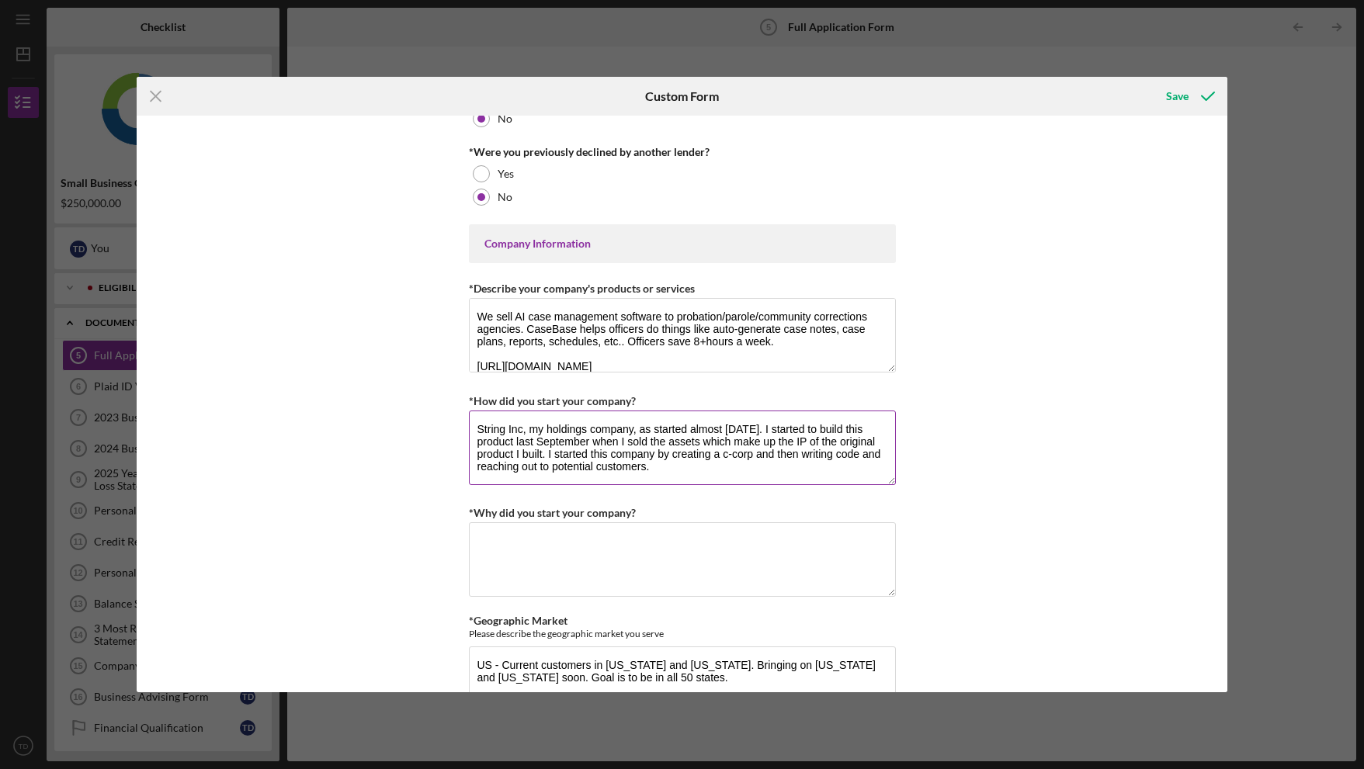
click at [526, 435] on textarea "String Inc, my holdings company, as started almost [DATE]. I started to build t…" at bounding box center [682, 448] width 427 height 75
click at [657, 429] on textarea "String Inc is my holdings company, as started almost [DATE]. I started to build…" at bounding box center [682, 448] width 427 height 75
click at [723, 468] on textarea "String Inc is my holdings company which I started almost [DATE]. I started to b…" at bounding box center [682, 448] width 427 height 75
click at [493, 445] on textarea "String Inc is my holdings company which I started almost [DATE]. I started to b…" at bounding box center [682, 448] width 427 height 75
drag, startPoint x: 857, startPoint y: 445, endPoint x: 722, endPoint y: 445, distance: 135.0
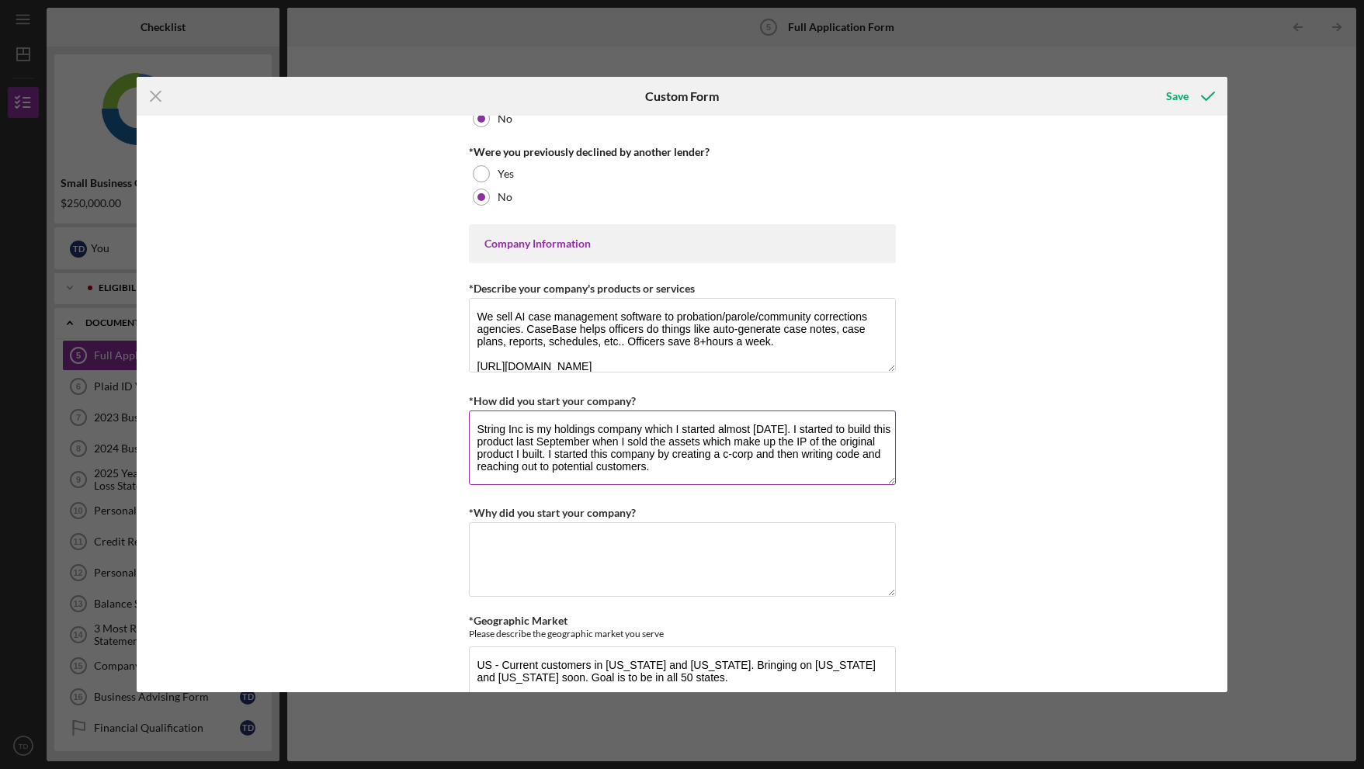
click at [722, 445] on textarea "String Inc is my holdings company which I started almost [DATE]. I started to b…" at bounding box center [682, 448] width 427 height 75
click at [638, 462] on textarea "String Inc is my holdings company which I started almost [DATE]. I started to b…" at bounding box center [682, 448] width 427 height 75
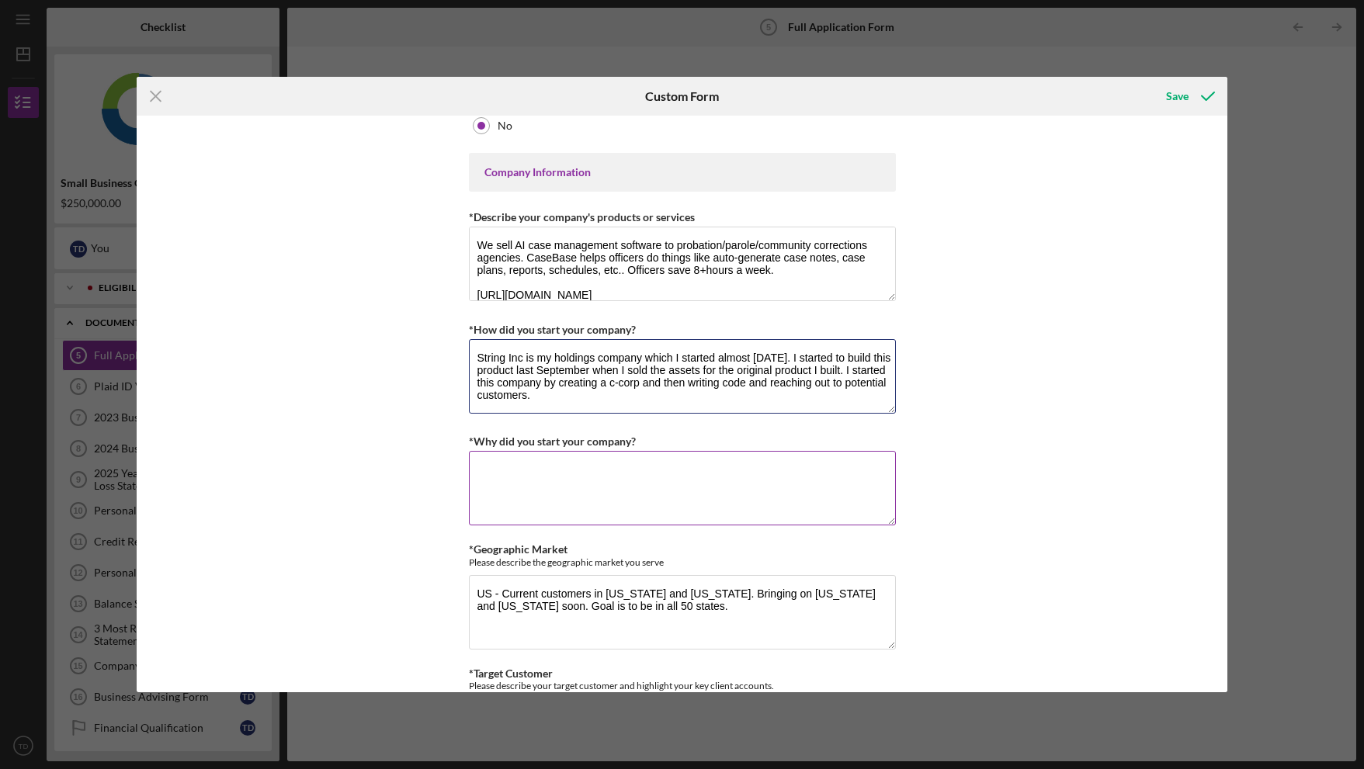
scroll to position [565, 0]
type textarea "String Inc is my holdings company which I started almost [DATE]. I started to b…"
click at [578, 477] on textarea "*Why did you start your company?" at bounding box center [682, 486] width 427 height 75
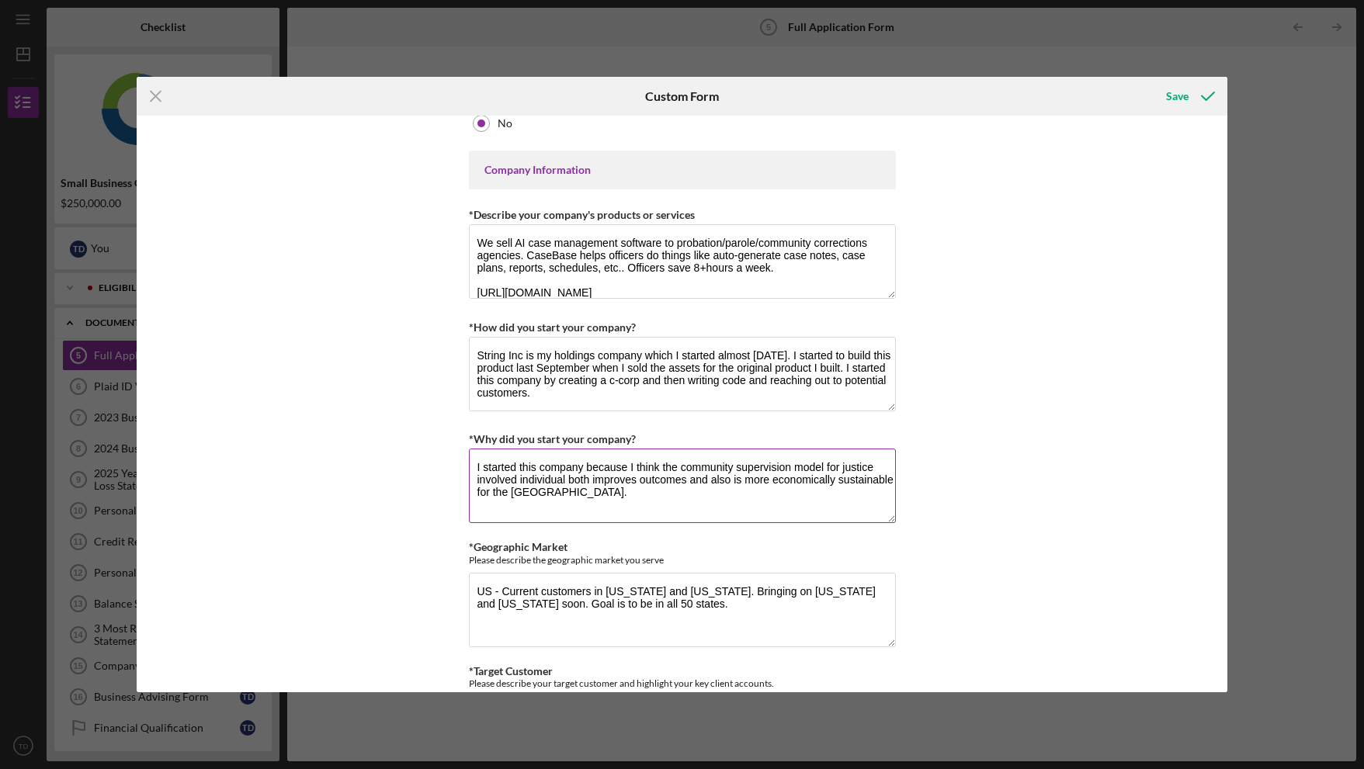
click at [644, 493] on textarea "I started this company because I think the community supervision model for just…" at bounding box center [682, 486] width 427 height 75
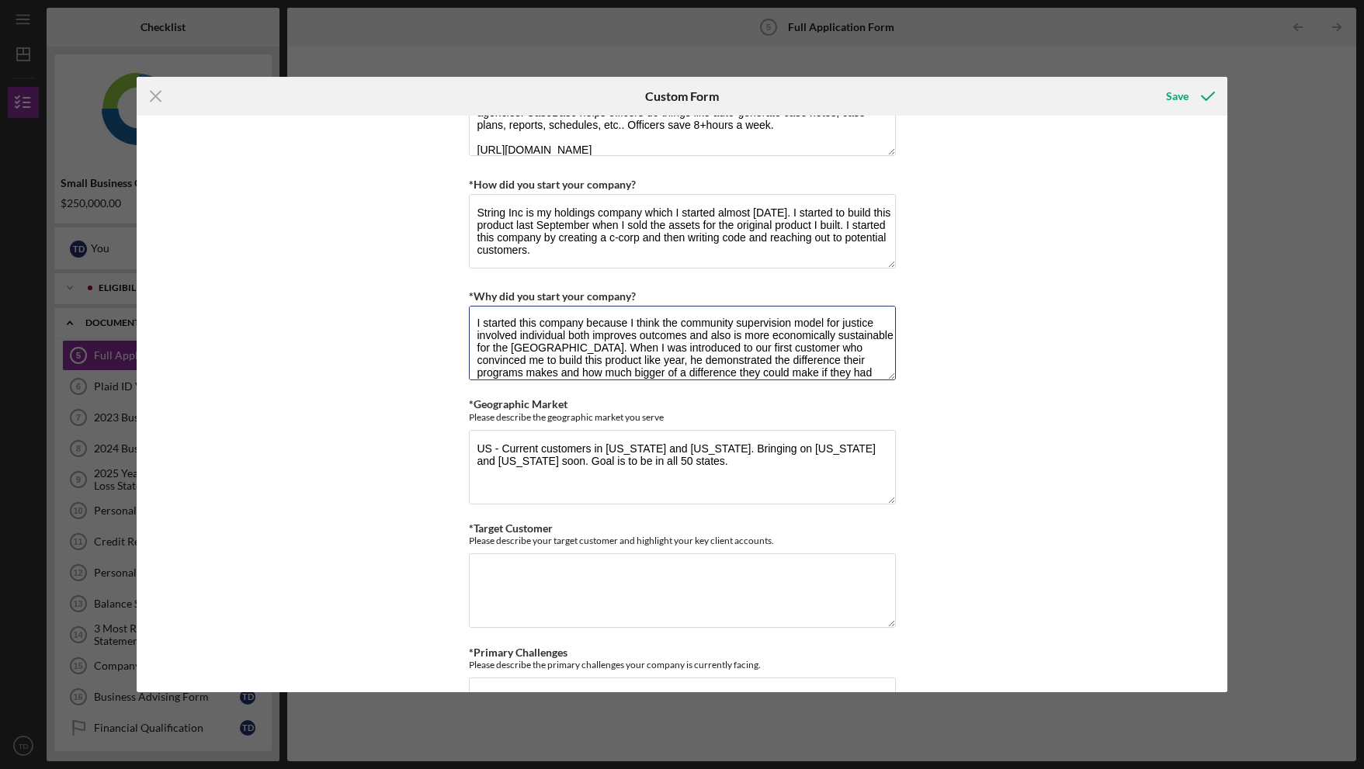
scroll to position [841, 0]
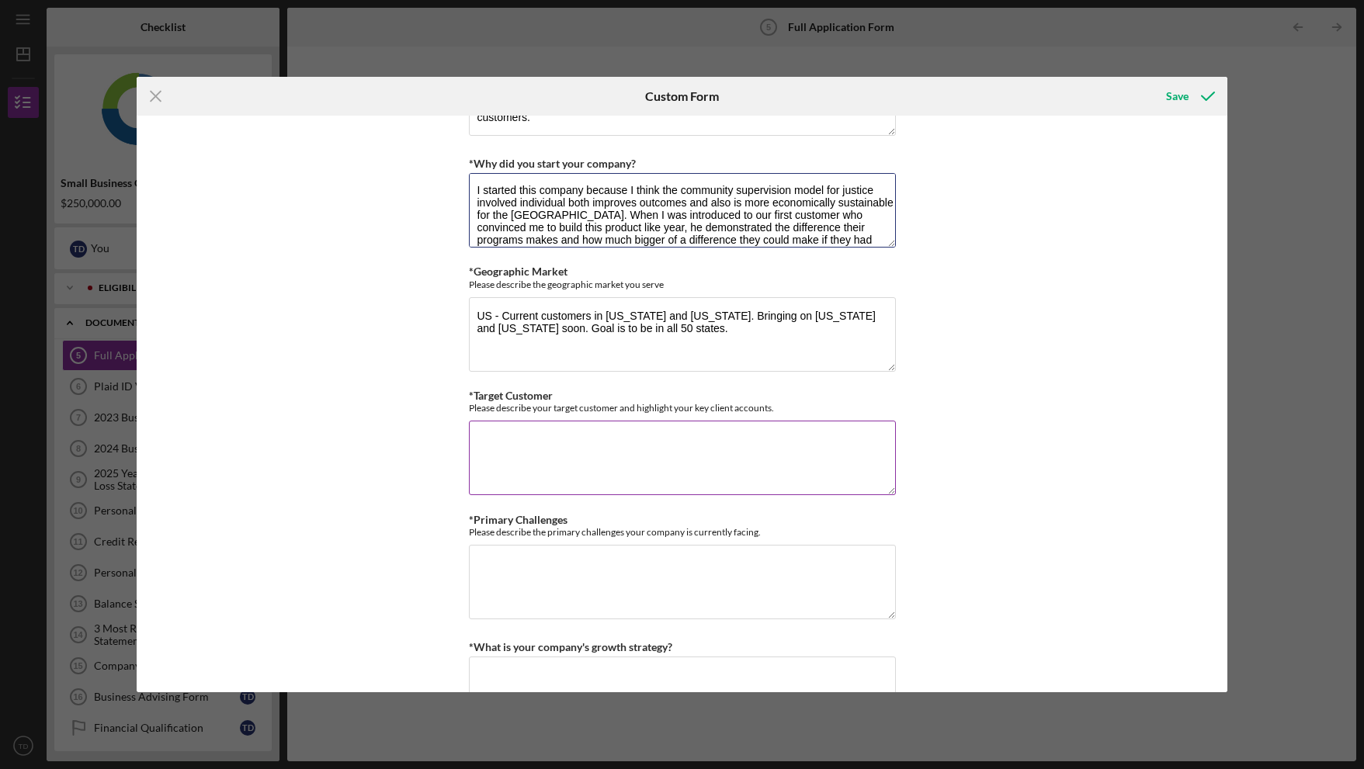
type textarea "I started this company because I think the community supervision model for just…"
click at [600, 453] on textarea "*Target Customer" at bounding box center [682, 458] width 427 height 75
type textarea "P"
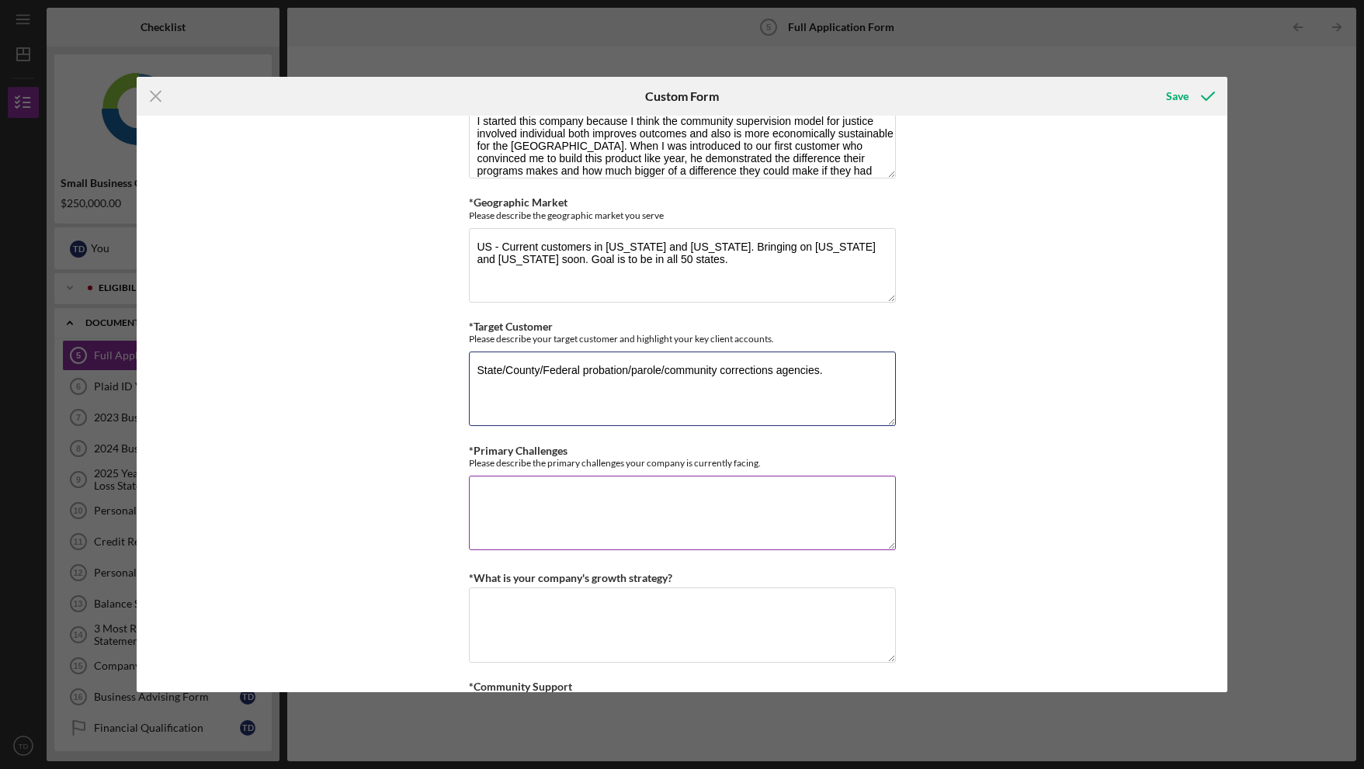
scroll to position [916, 0]
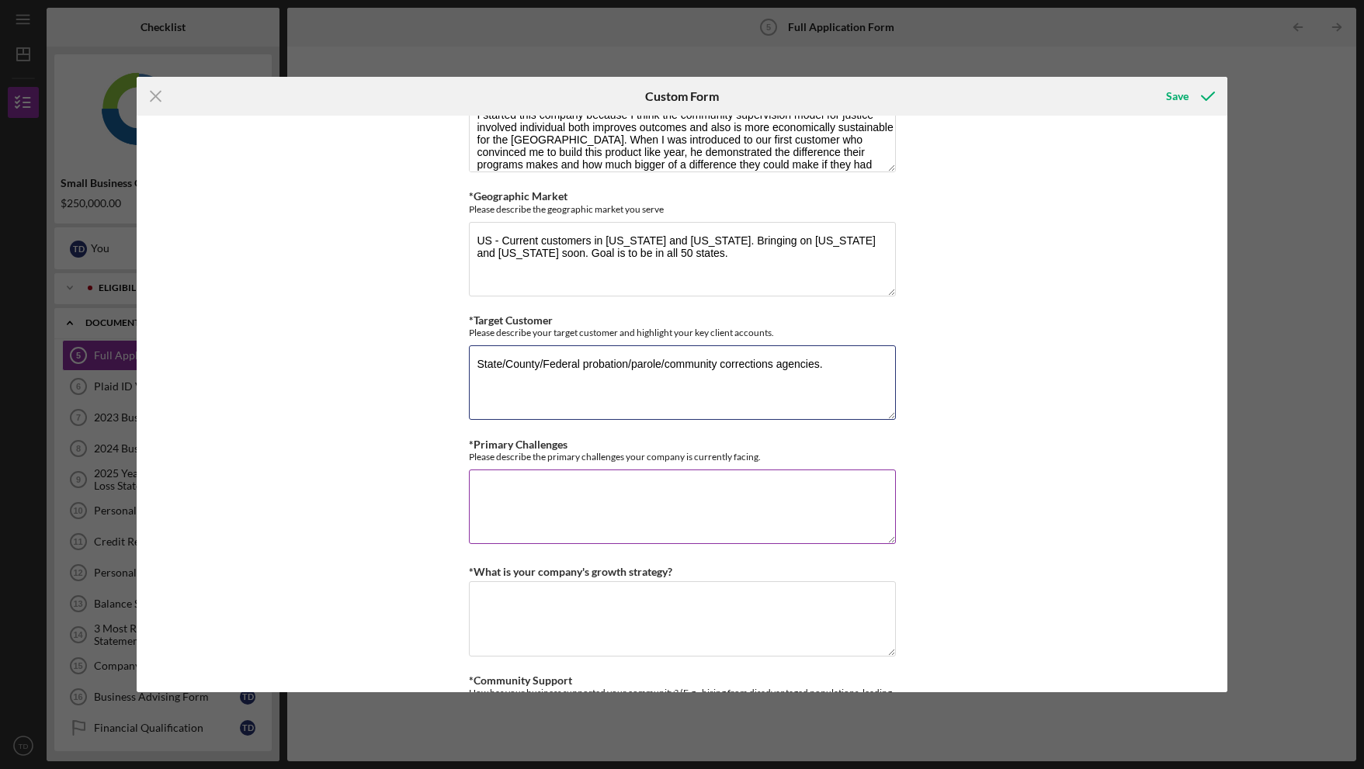
type textarea "State/County/Federal probation/parole/community corrections agencies."
click at [598, 518] on textarea "*Primary Challenges" at bounding box center [682, 507] width 427 height 75
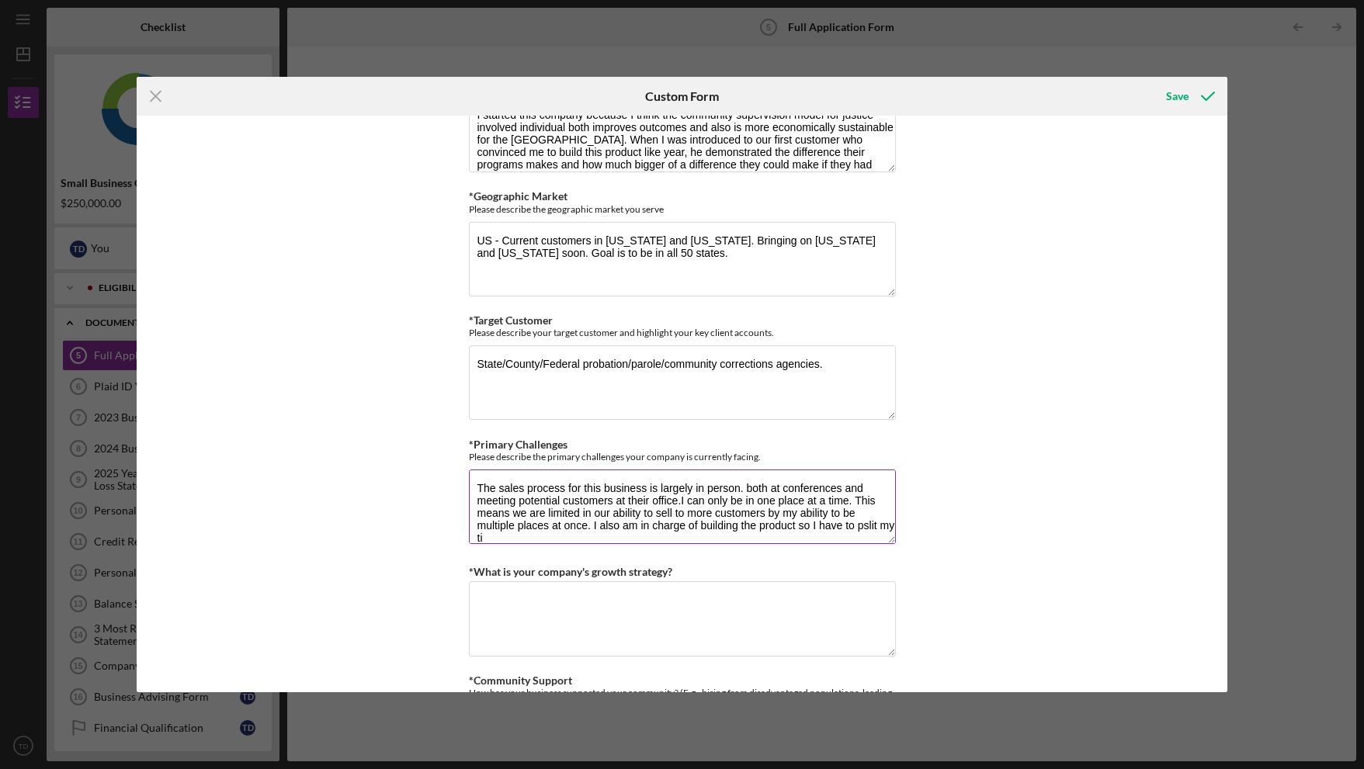
scroll to position [2, 0]
click at [709, 528] on textarea "The sales process for this business is largely in person. both at conferences a…" at bounding box center [682, 507] width 427 height 75
click at [693, 528] on textarea "The sales process for this business is largely in person. both at conferences a…" at bounding box center [682, 507] width 427 height 75
click at [681, 539] on textarea "The sales process for this business is largely in person. both at conferences a…" at bounding box center [682, 507] width 427 height 75
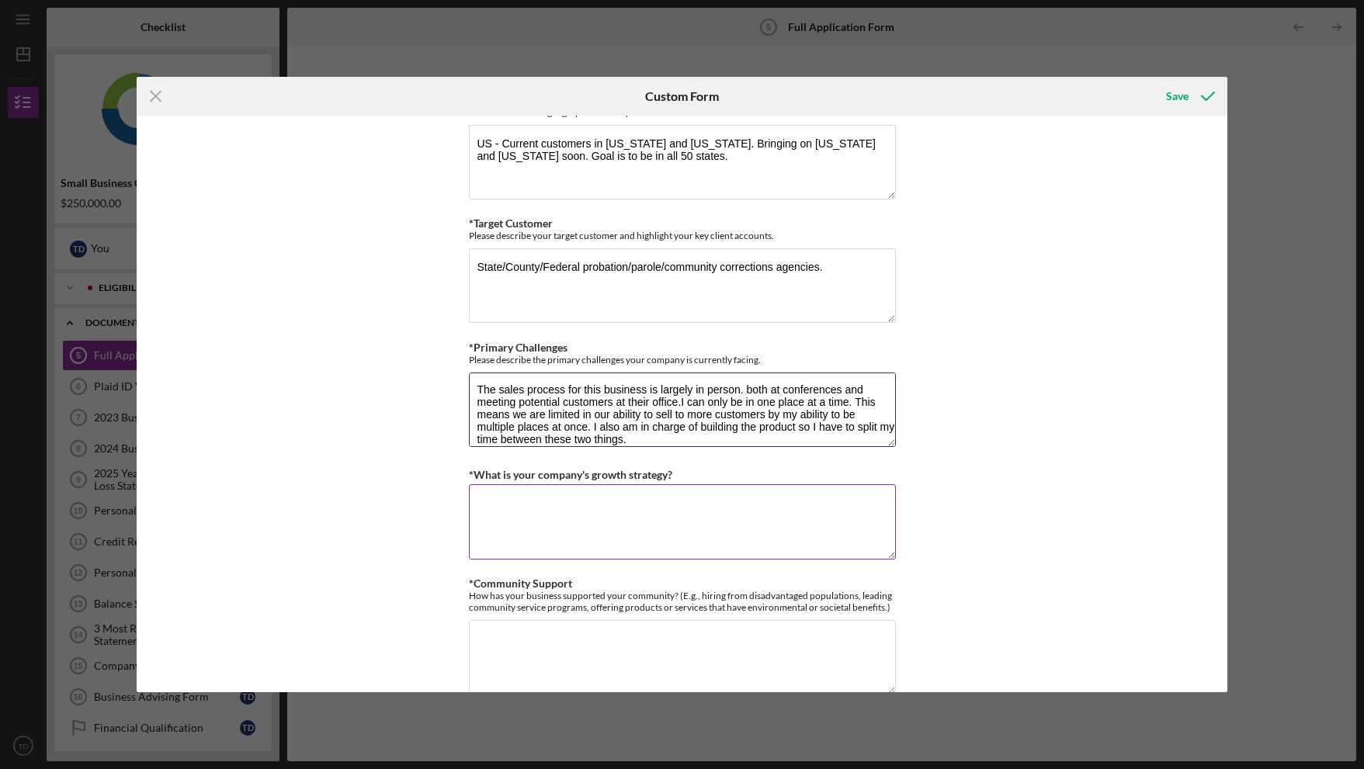
scroll to position [1015, 0]
type textarea "The sales process for this business is largely in person. both at conferences a…"
click at [628, 511] on textarea "*What is your company's growth strategy?" at bounding box center [682, 519] width 427 height 75
type textarea "W"
click at [477, 505] on textarea "I have proven the sales process" at bounding box center [682, 519] width 427 height 75
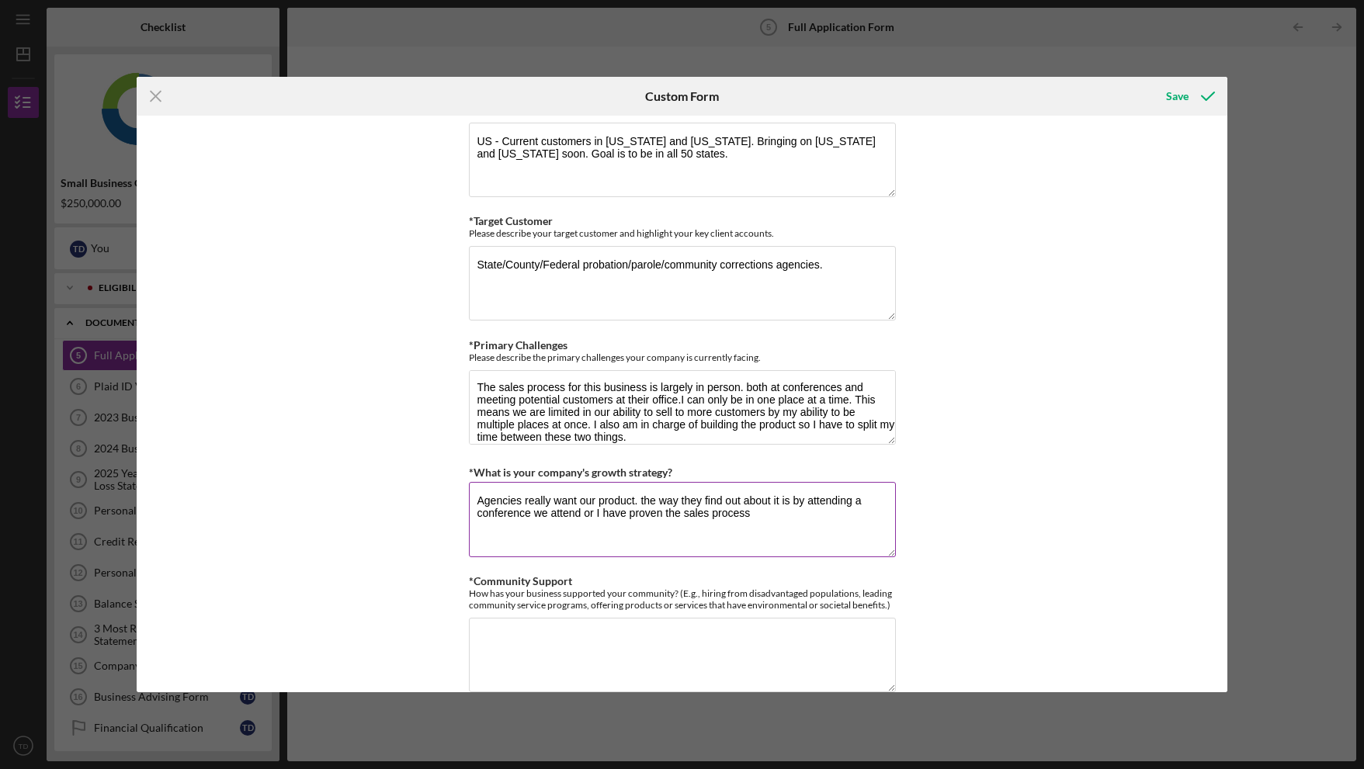
drag, startPoint x: 775, startPoint y: 505, endPoint x: 740, endPoint y: 505, distance: 34.9
click at [740, 505] on textarea "Agencies really want our product. the way they find out about it is by attendin…" at bounding box center [682, 519] width 427 height 75
click at [640, 501] on textarea "Agencies really want our product. the way they find out it exists is by attendi…" at bounding box center [682, 519] width 427 height 75
drag, startPoint x: 747, startPoint y: 517, endPoint x: 605, endPoint y: 514, distance: 141.3
click at [605, 514] on textarea "Agencies really want our product. The way they find out it exists is by attendi…" at bounding box center [682, 519] width 427 height 75
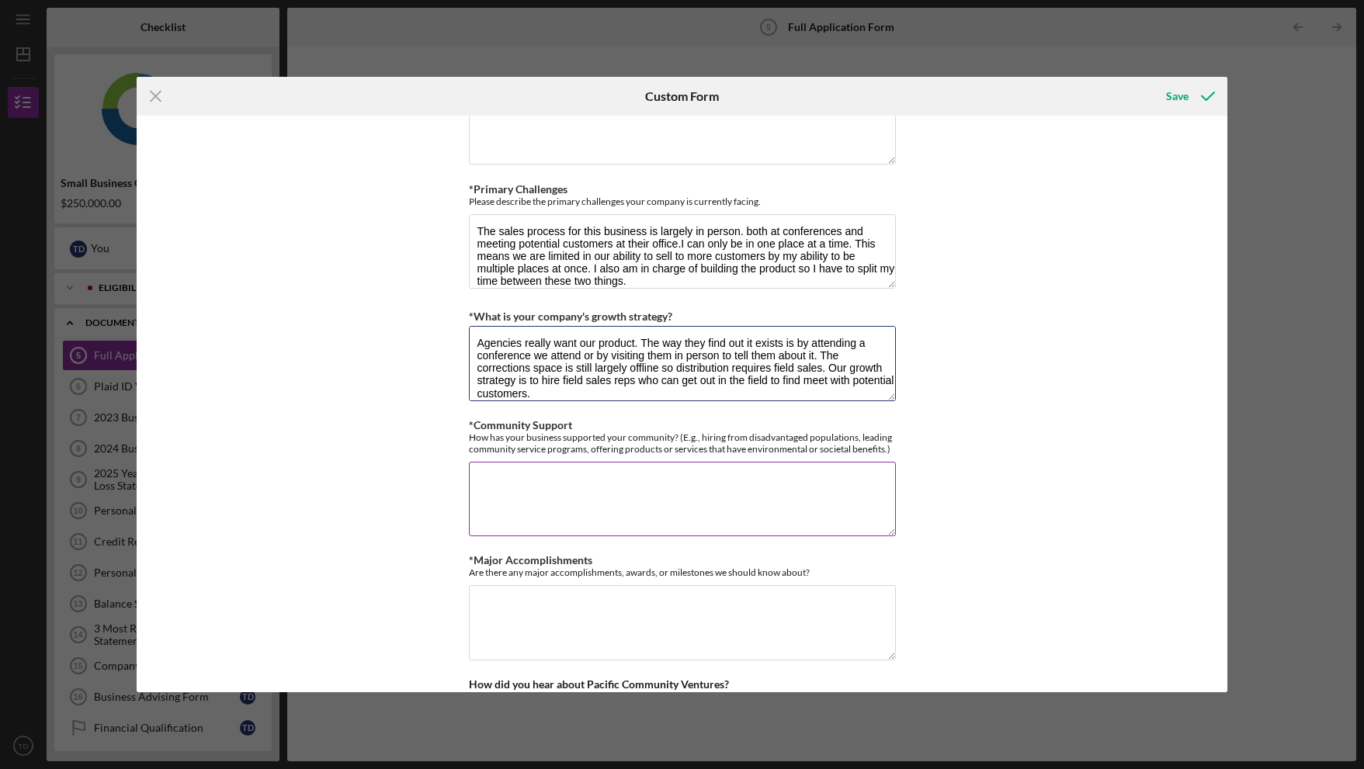
scroll to position [1177, 0]
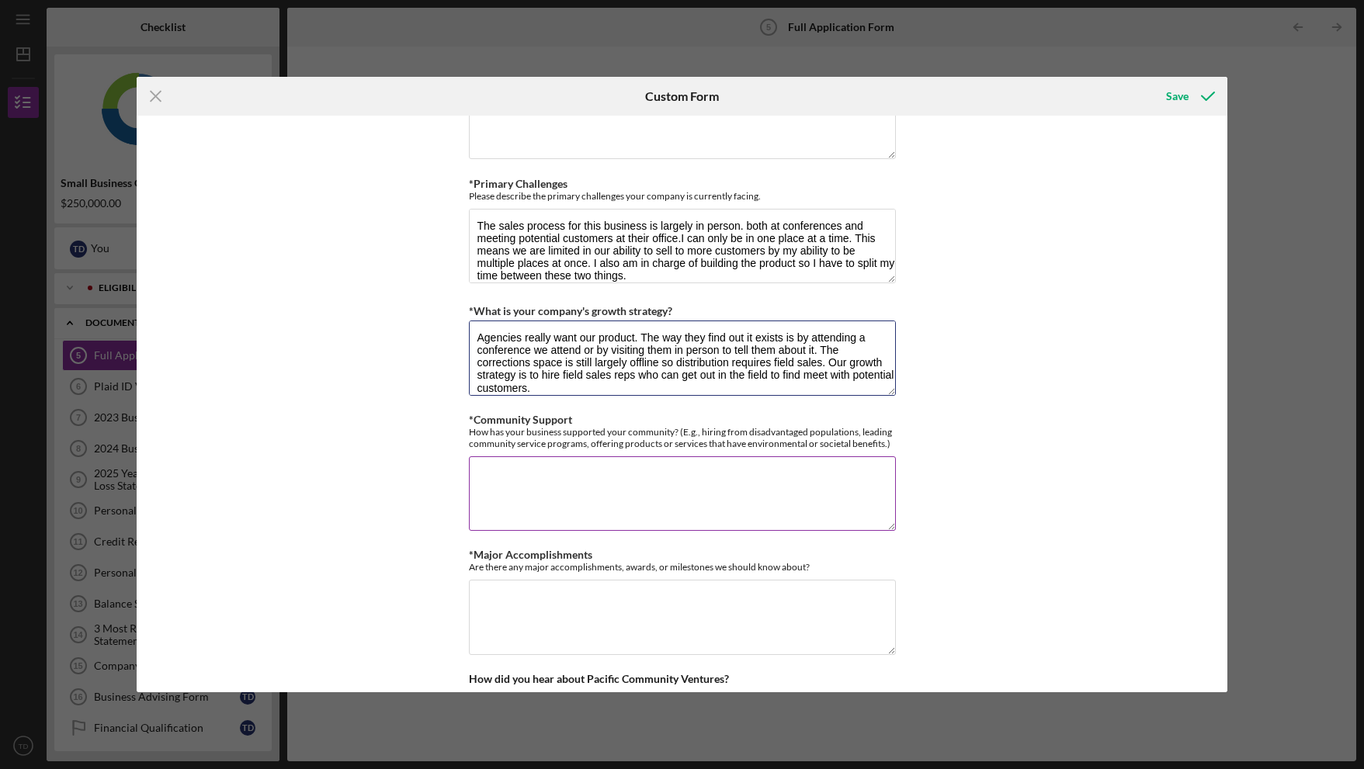
type textarea "Agencies really want our product. The way they find out it exists is by attendi…"
click at [588, 476] on textarea "*Community Support" at bounding box center [682, 493] width 427 height 75
drag, startPoint x: 543, startPoint y: 476, endPoint x: 443, endPoint y: 469, distance: 100.4
click at [443, 469] on div "Loan Request *Requested Loan Amount $250,000 *Use of Proceeds Purchase Inventor…" at bounding box center [682, 404] width 1091 height 577
type textarea "t"
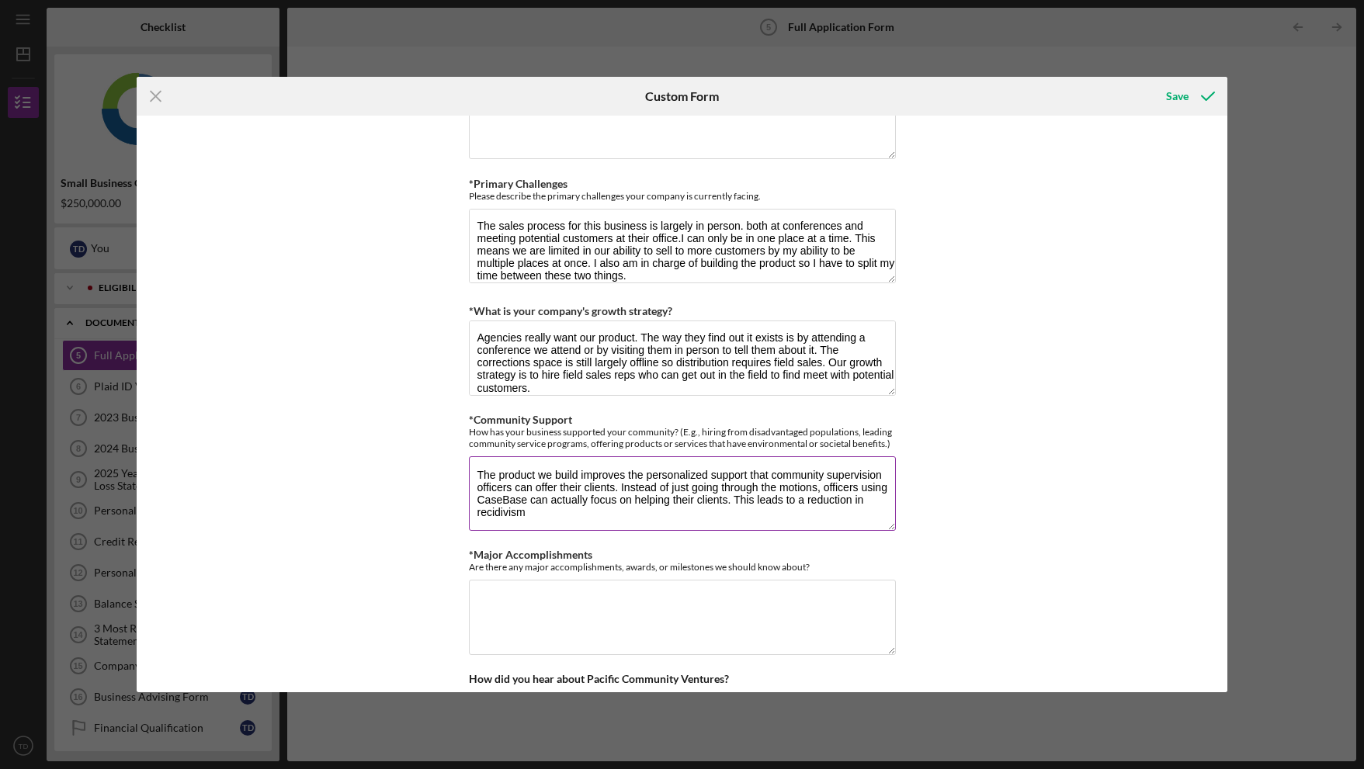
click at [560, 519] on textarea "The product we build improves the personalized support that community supervisi…" at bounding box center [682, 493] width 427 height 75
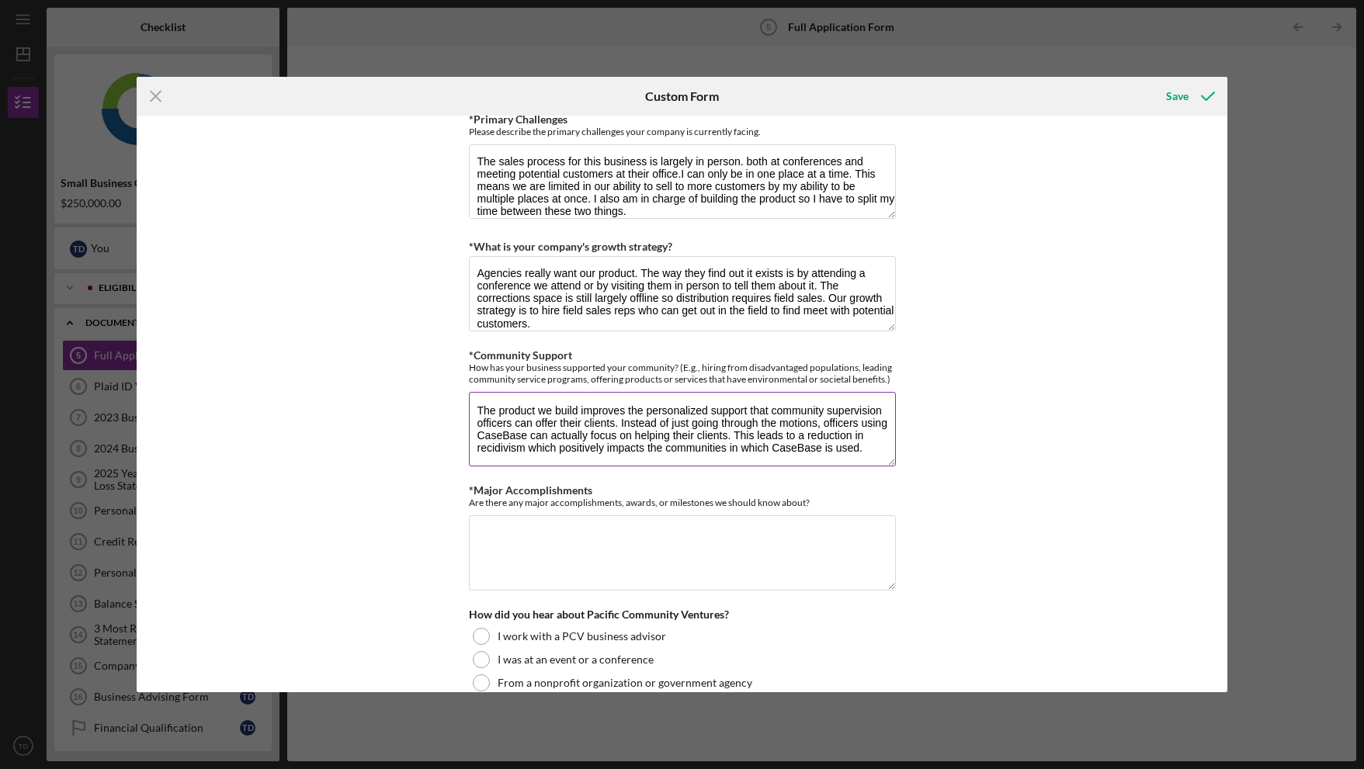
scroll to position [1262, 0]
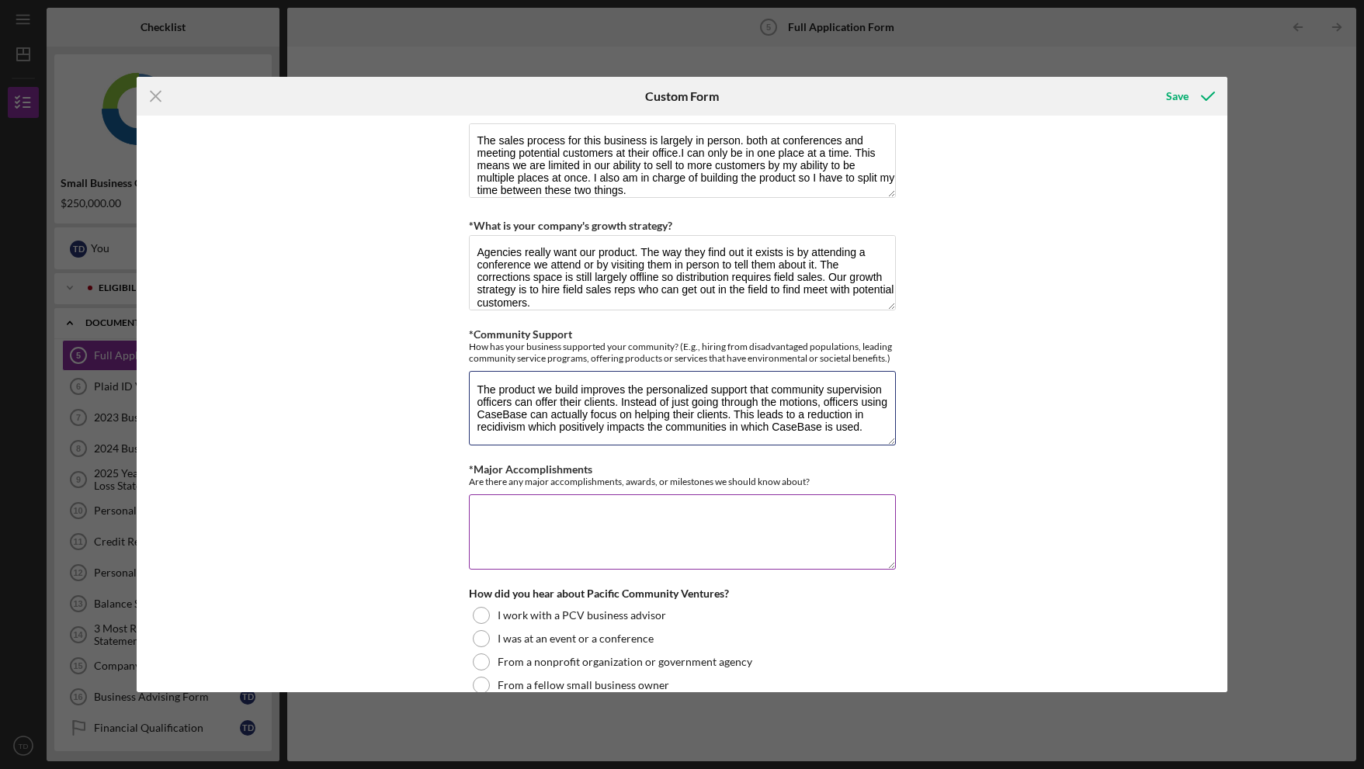
type textarea "The product we build improves the personalized support that community supervisi…"
click at [688, 523] on textarea "*Major Accomplishments" at bounding box center [682, 531] width 427 height 75
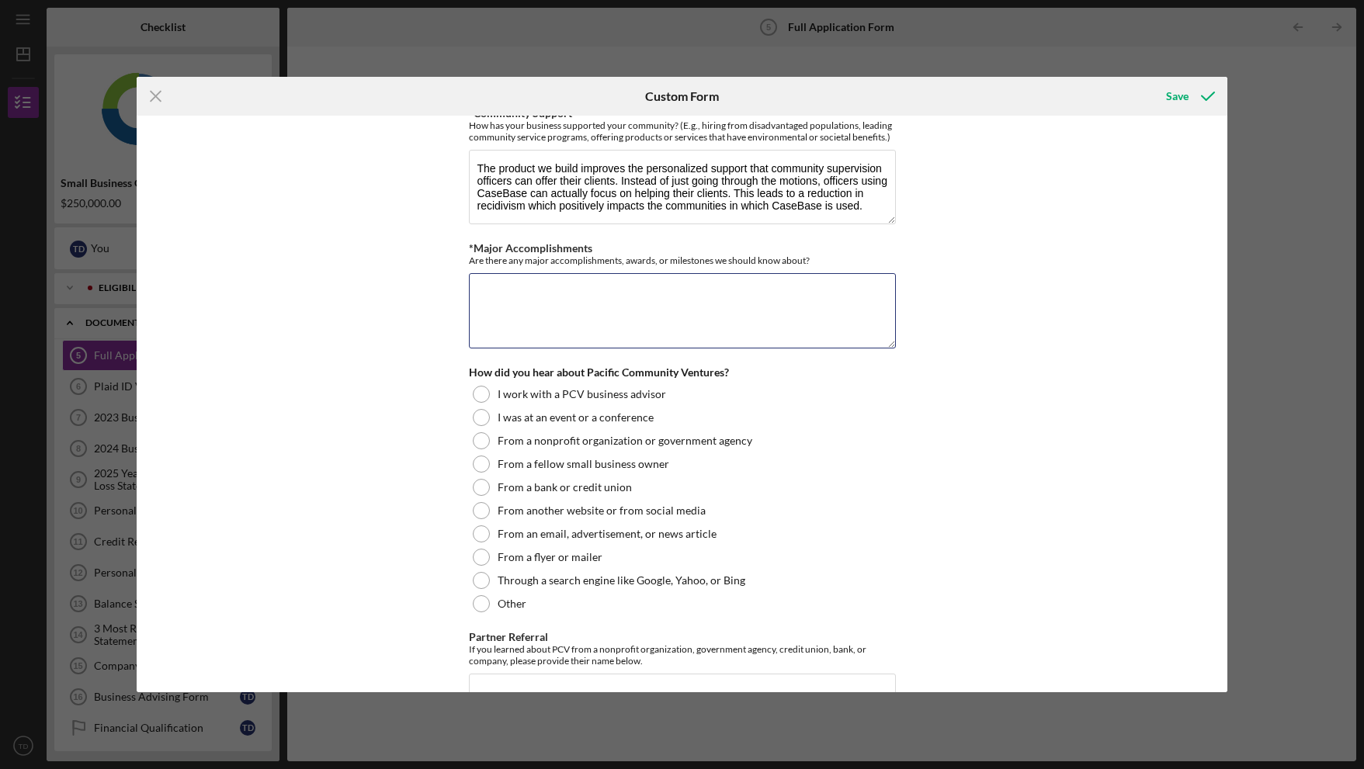
scroll to position [1487, 0]
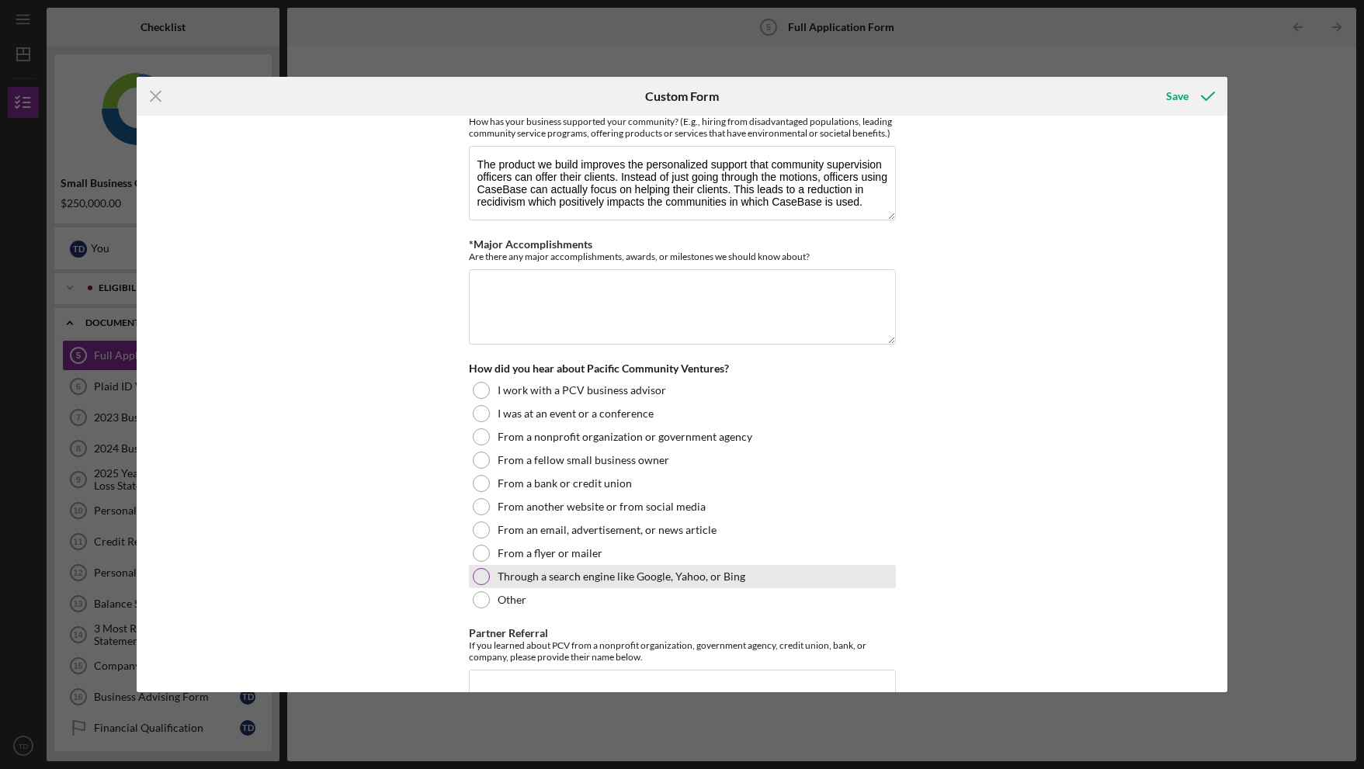
click at [473, 570] on div "How did you hear about Pacific Community Ventures? I work with a PCV business a…" at bounding box center [682, 486] width 427 height 249
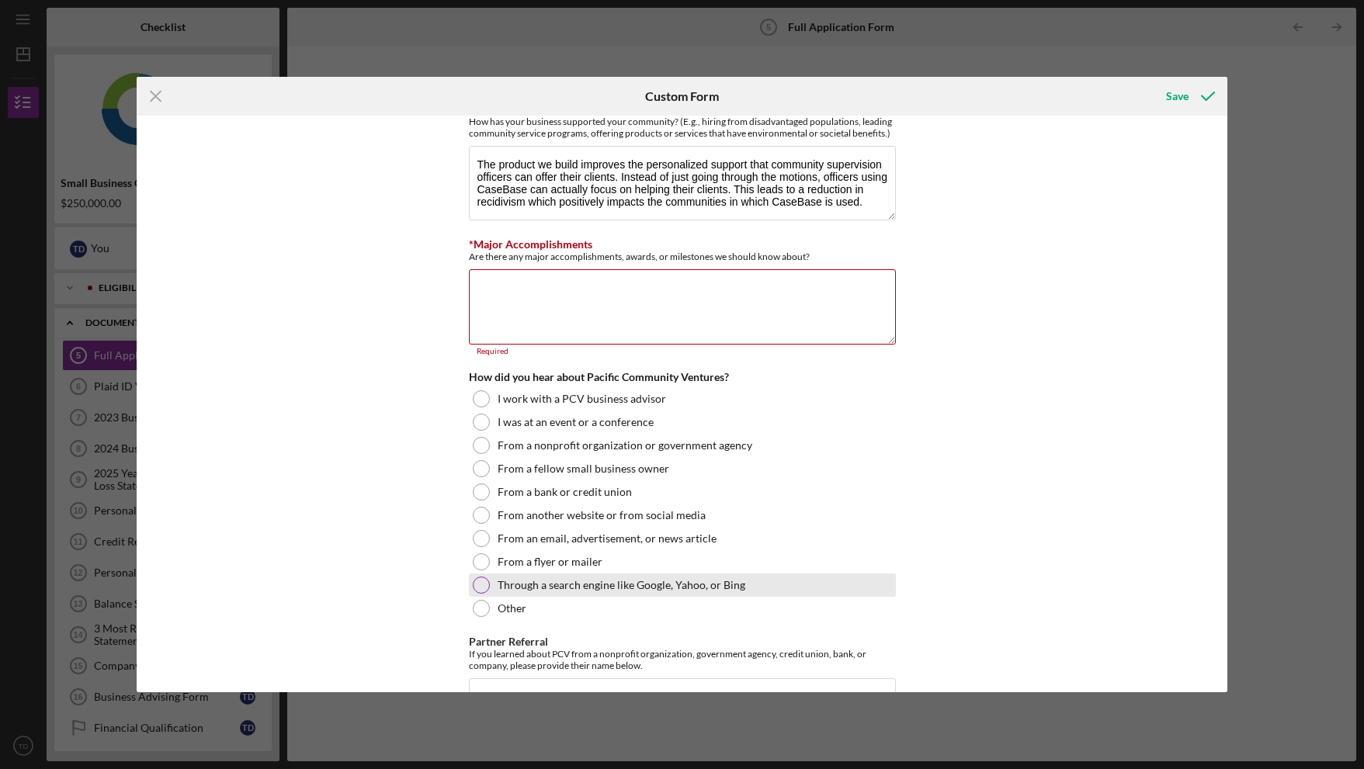
click at [474, 589] on div at bounding box center [481, 585] width 17 height 17
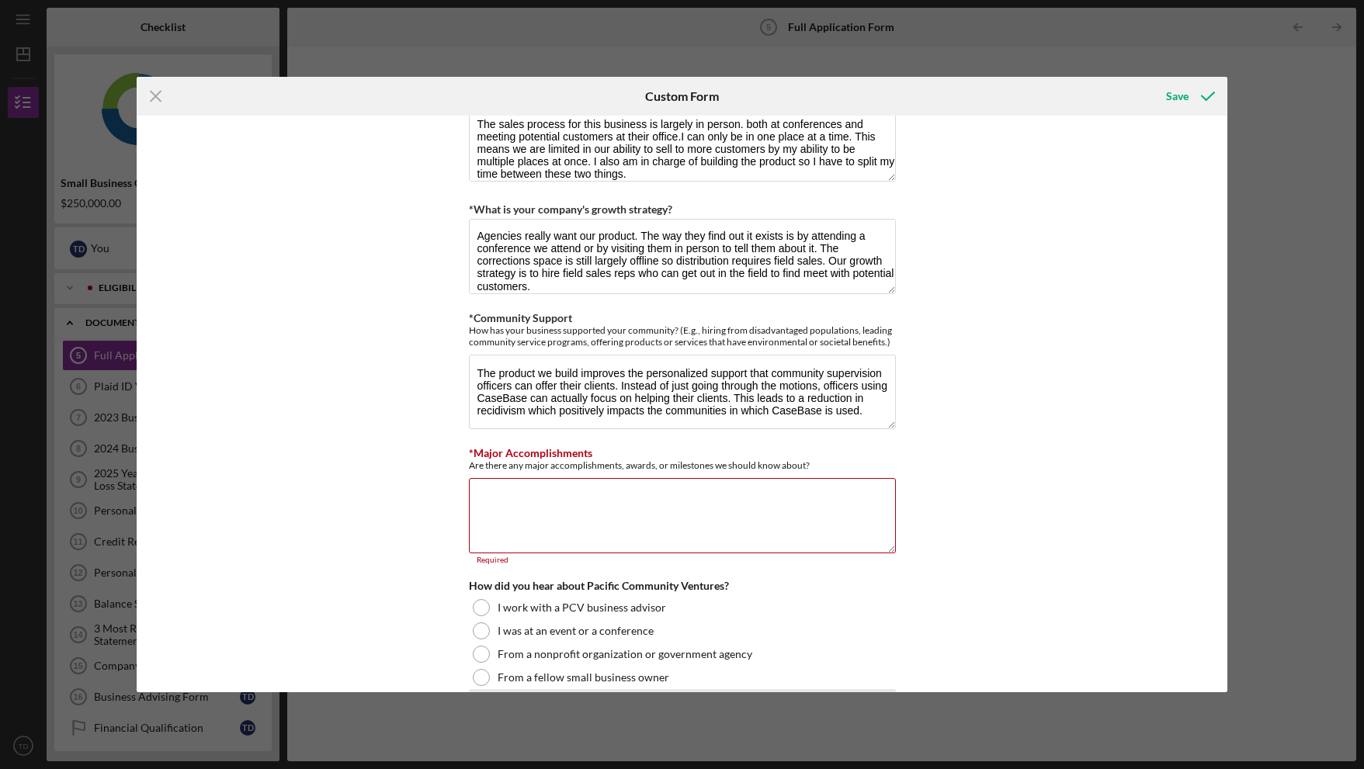
scroll to position [1246, 0]
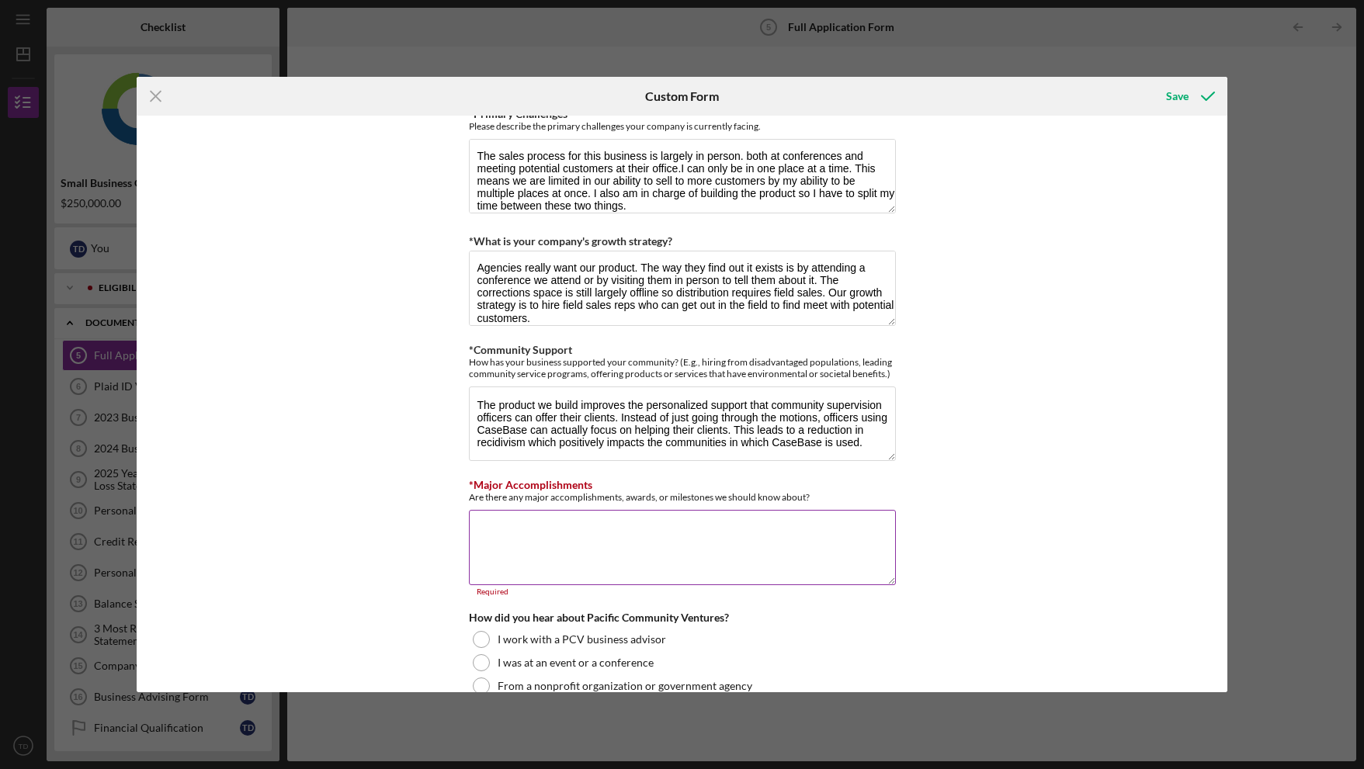
click at [536, 542] on textarea "*Major Accomplishments" at bounding box center [682, 547] width 427 height 75
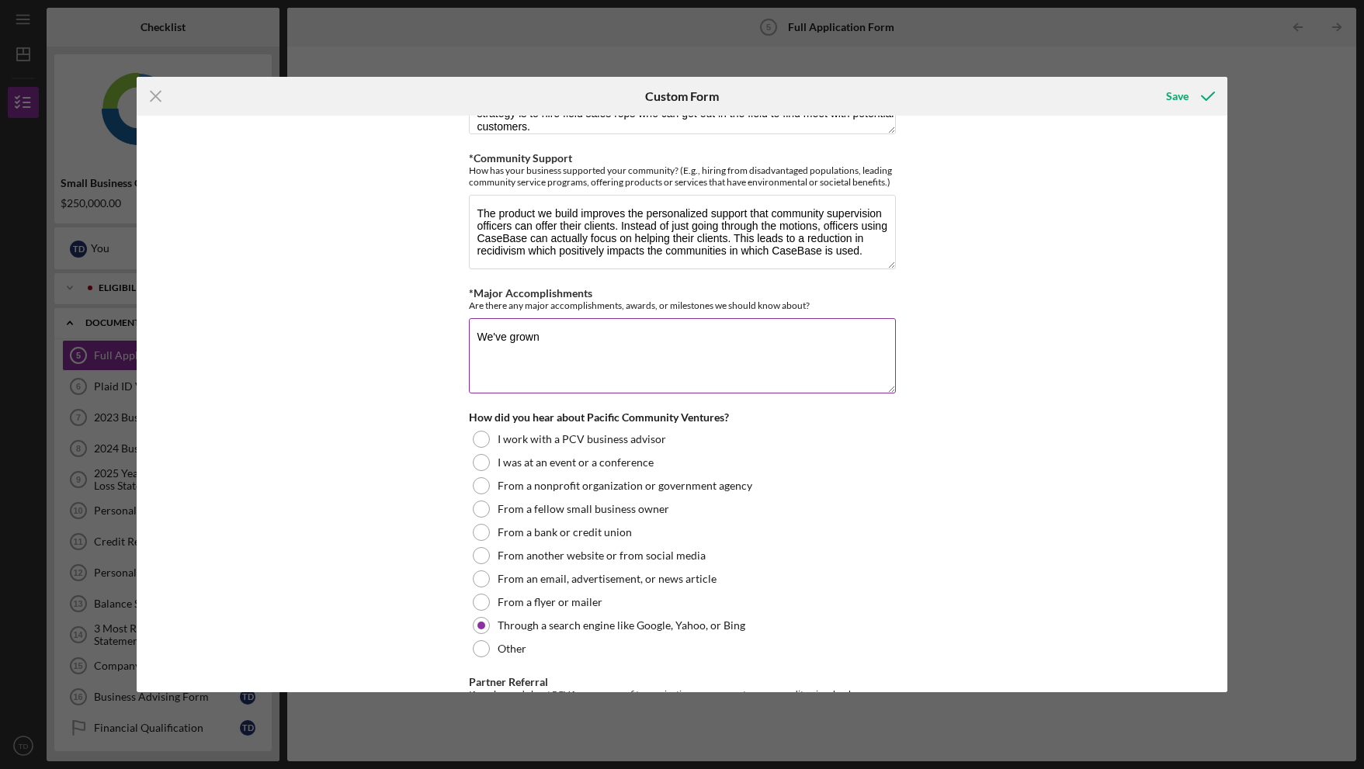
scroll to position [1365, 0]
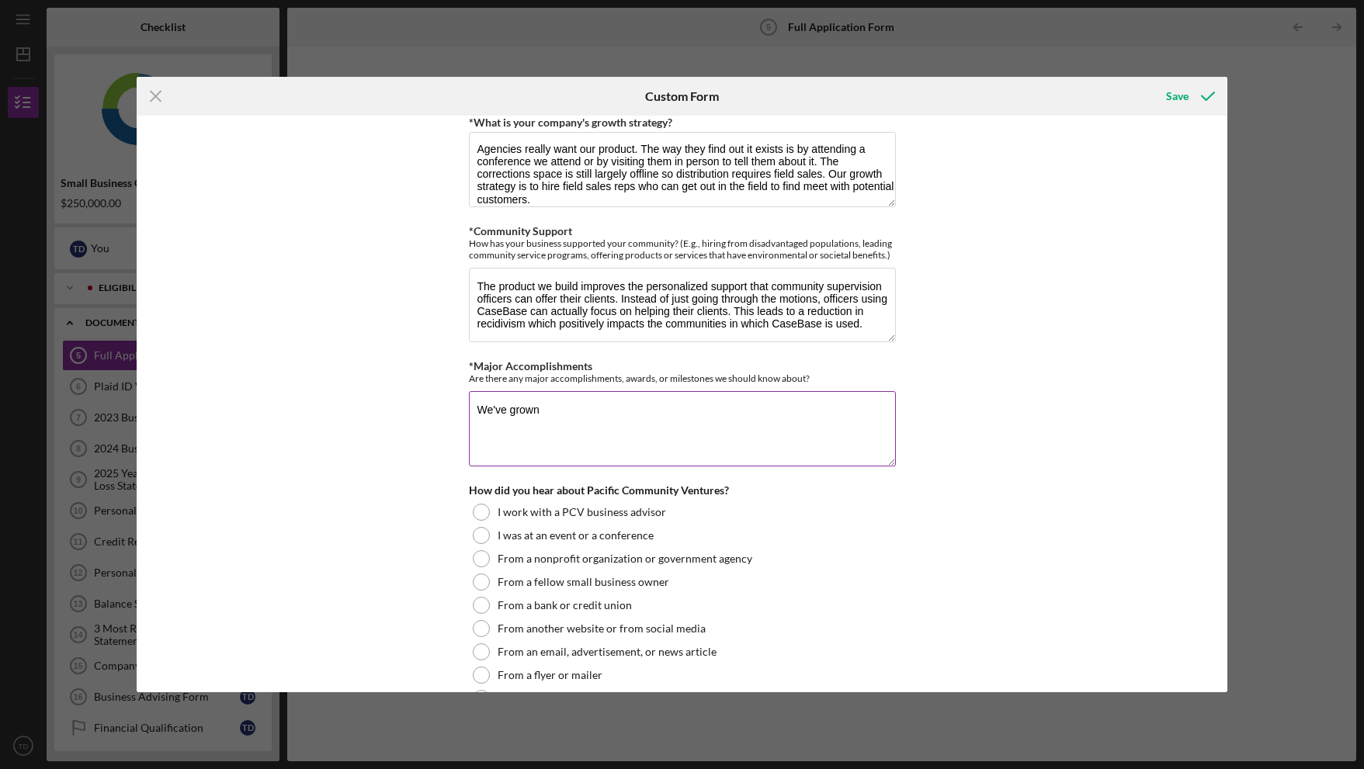
drag, startPoint x: 539, startPoint y: 405, endPoint x: 494, endPoint y: 407, distance: 45.0
click at [494, 407] on textarea "We've grown" at bounding box center [682, 428] width 427 height 75
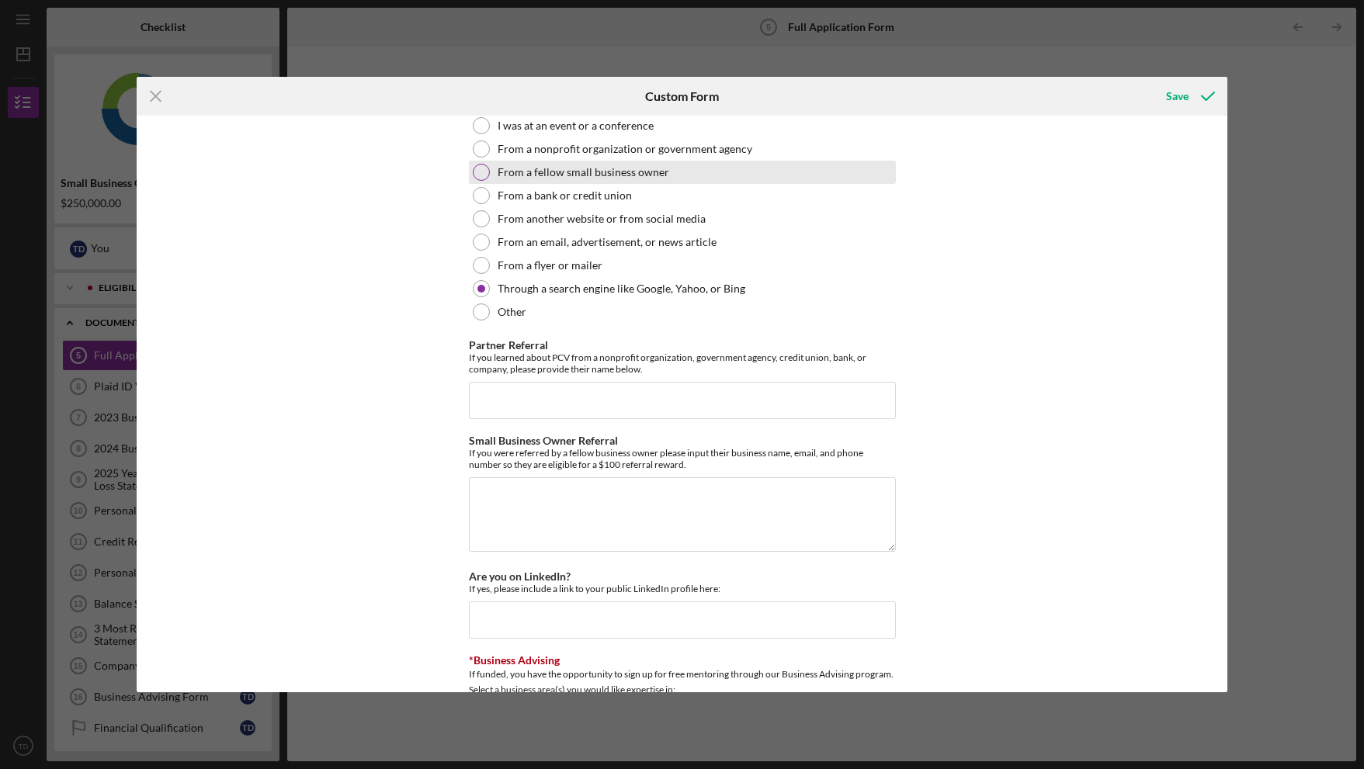
scroll to position [1773, 0]
type textarea "We've helped multiple agencies increase their caseload meaning fewer people hav…"
click at [633, 396] on input "Partner Referral" at bounding box center [682, 401] width 427 height 37
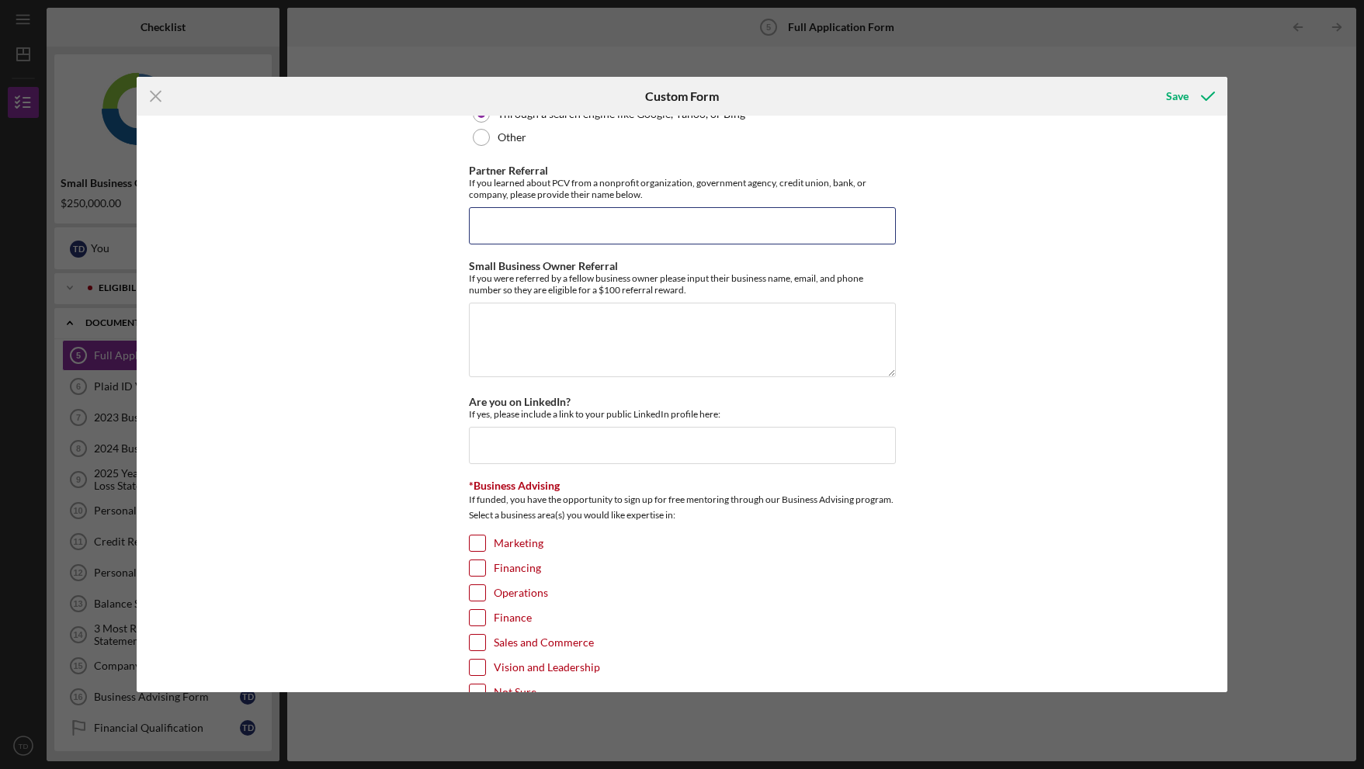
scroll to position [1998, 0]
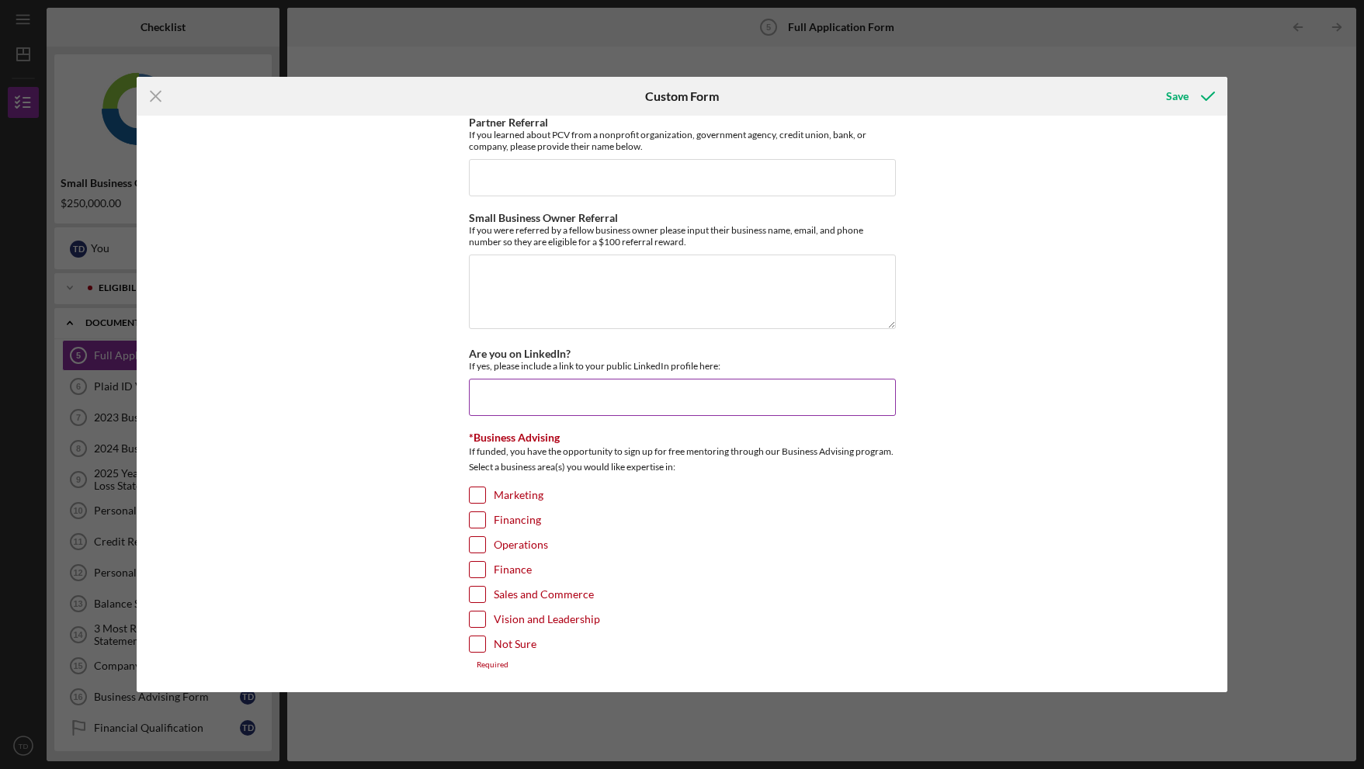
click at [588, 397] on input "Are you on LinkedIn?" at bounding box center [682, 397] width 427 height 37
click at [469, 652] on div at bounding box center [477, 644] width 17 height 17
click at [477, 646] on input "Not Sure" at bounding box center [478, 644] width 16 height 16
checkbox input "true"
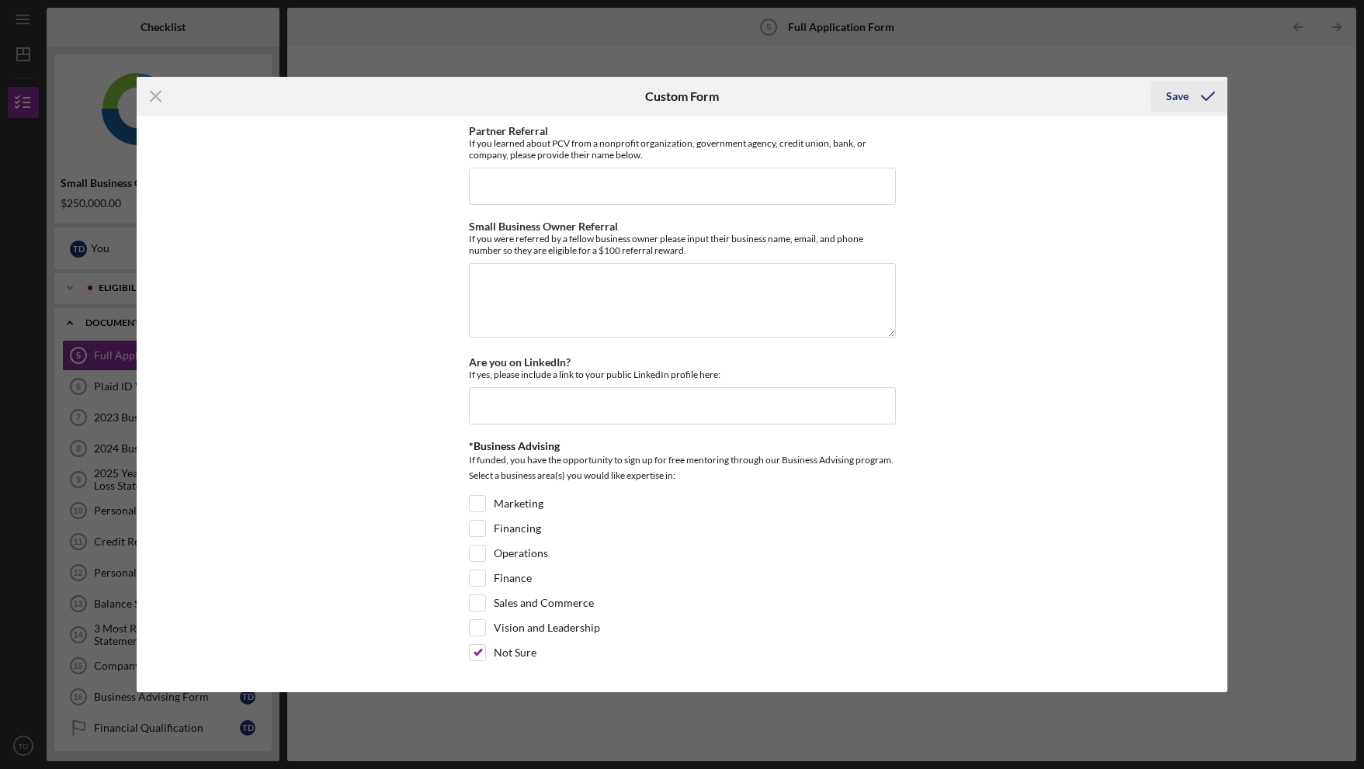
click at [1189, 91] on icon "submit" at bounding box center [1207, 96] width 39 height 39
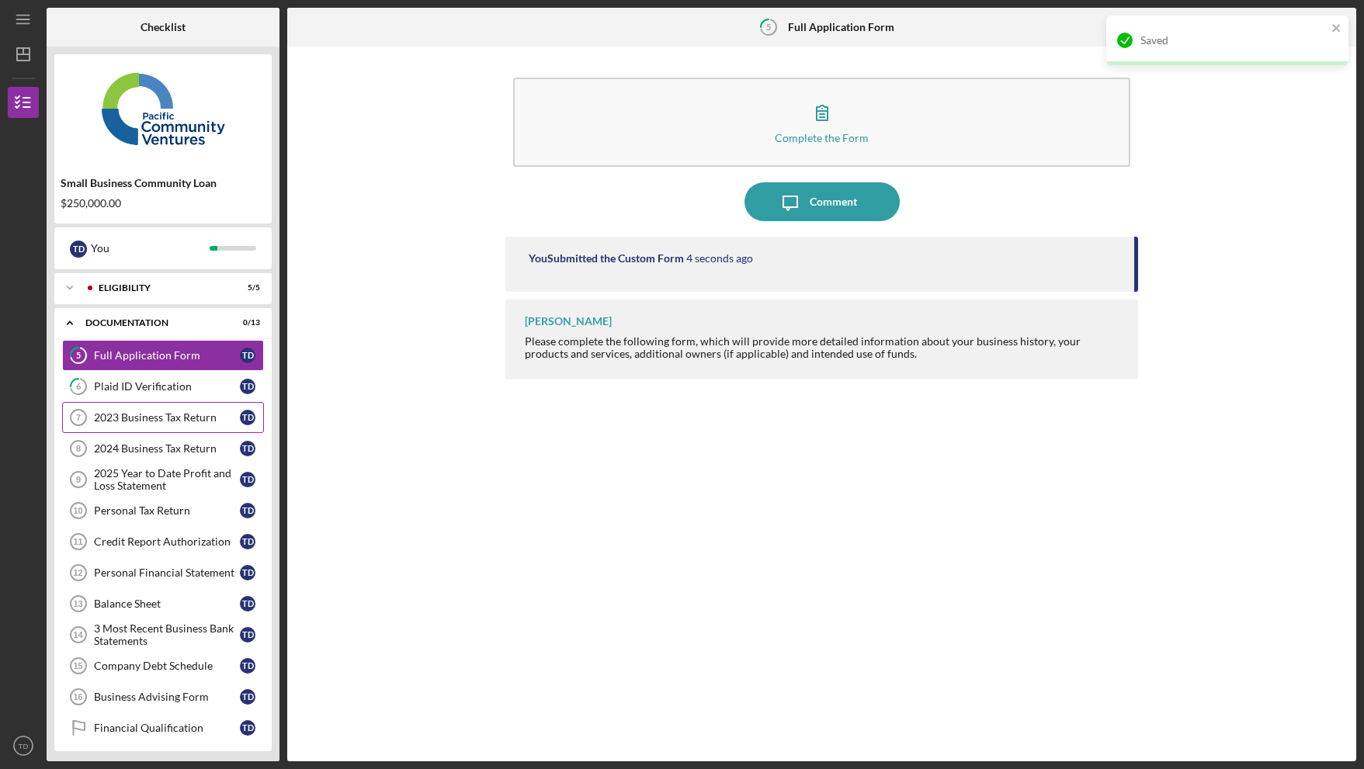
click at [147, 414] on div "2023 Business Tax Return" at bounding box center [167, 417] width 146 height 12
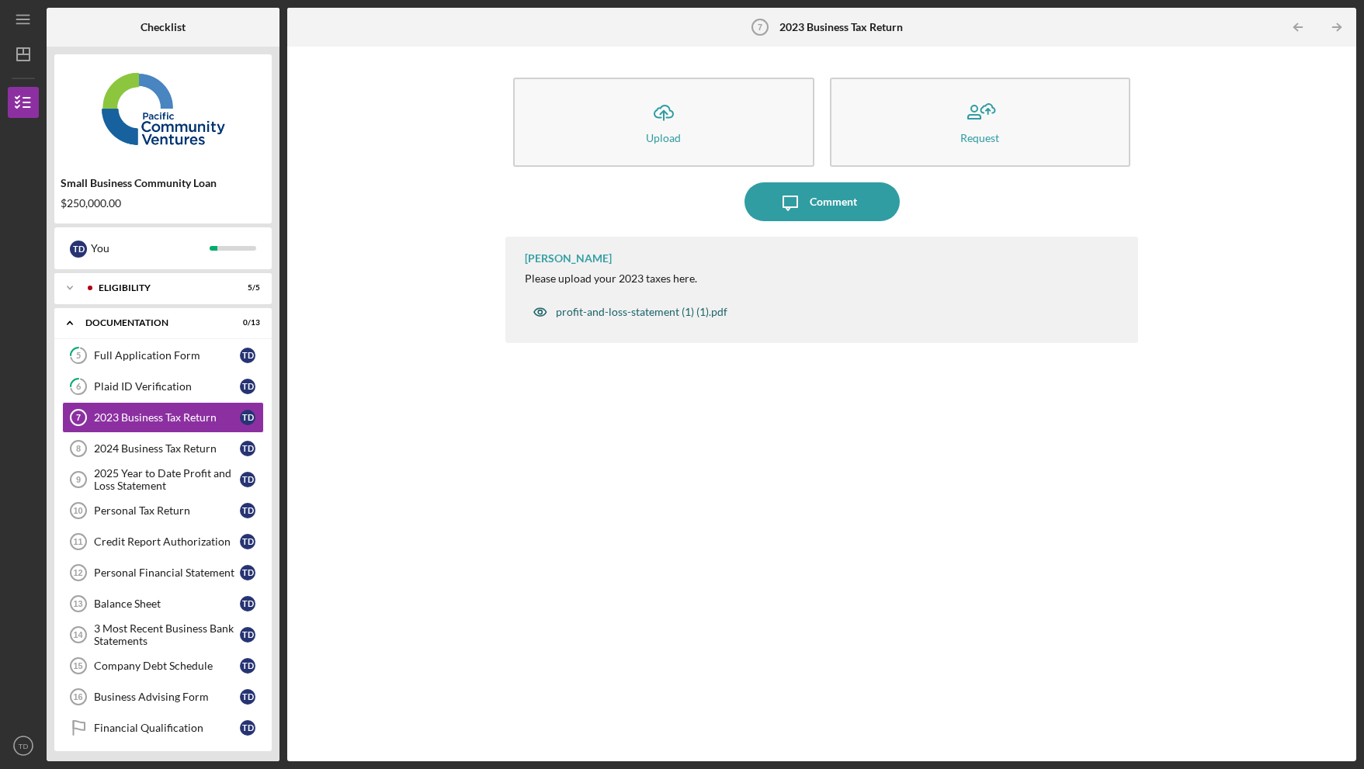
click at [600, 312] on div "profit-and-loss-statement (1) (1).pdf" at bounding box center [642, 312] width 172 height 12
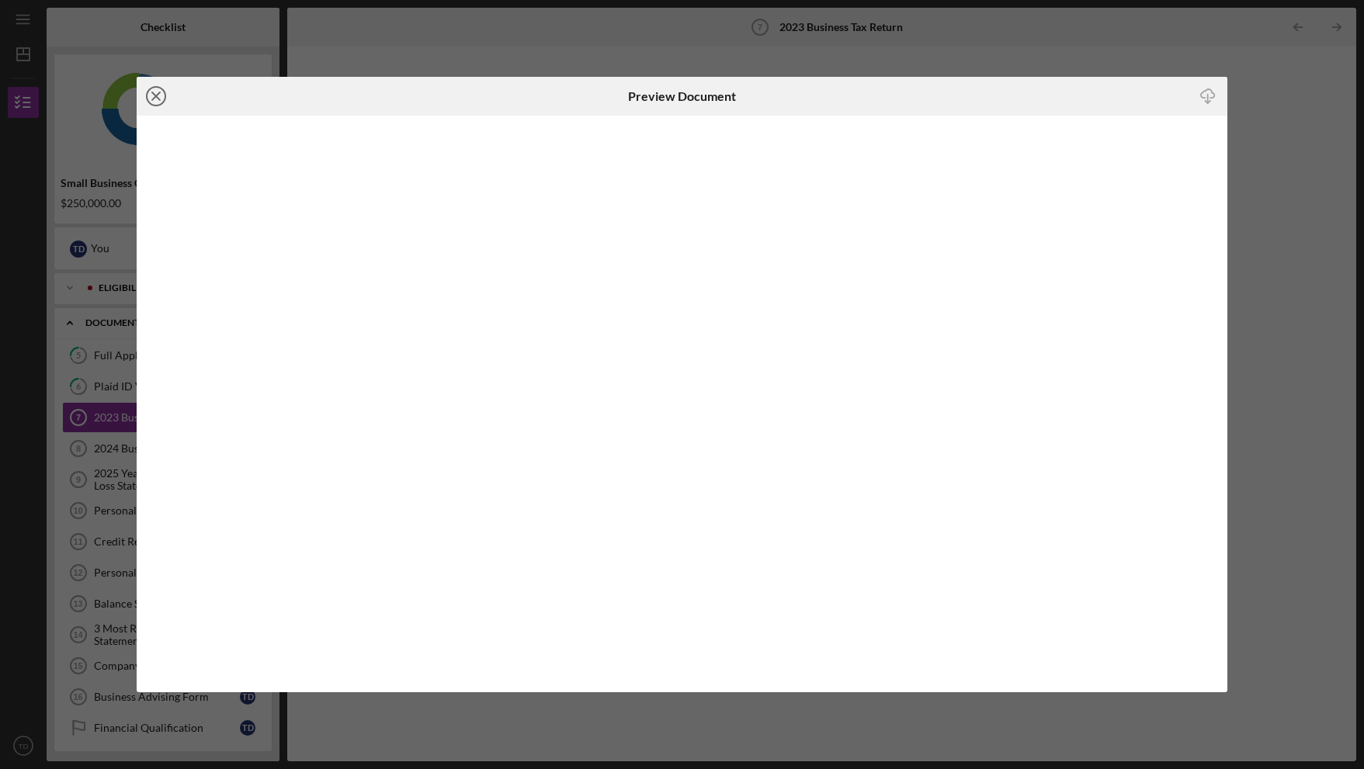
click at [151, 90] on icon "Icon/Close" at bounding box center [156, 96] width 39 height 39
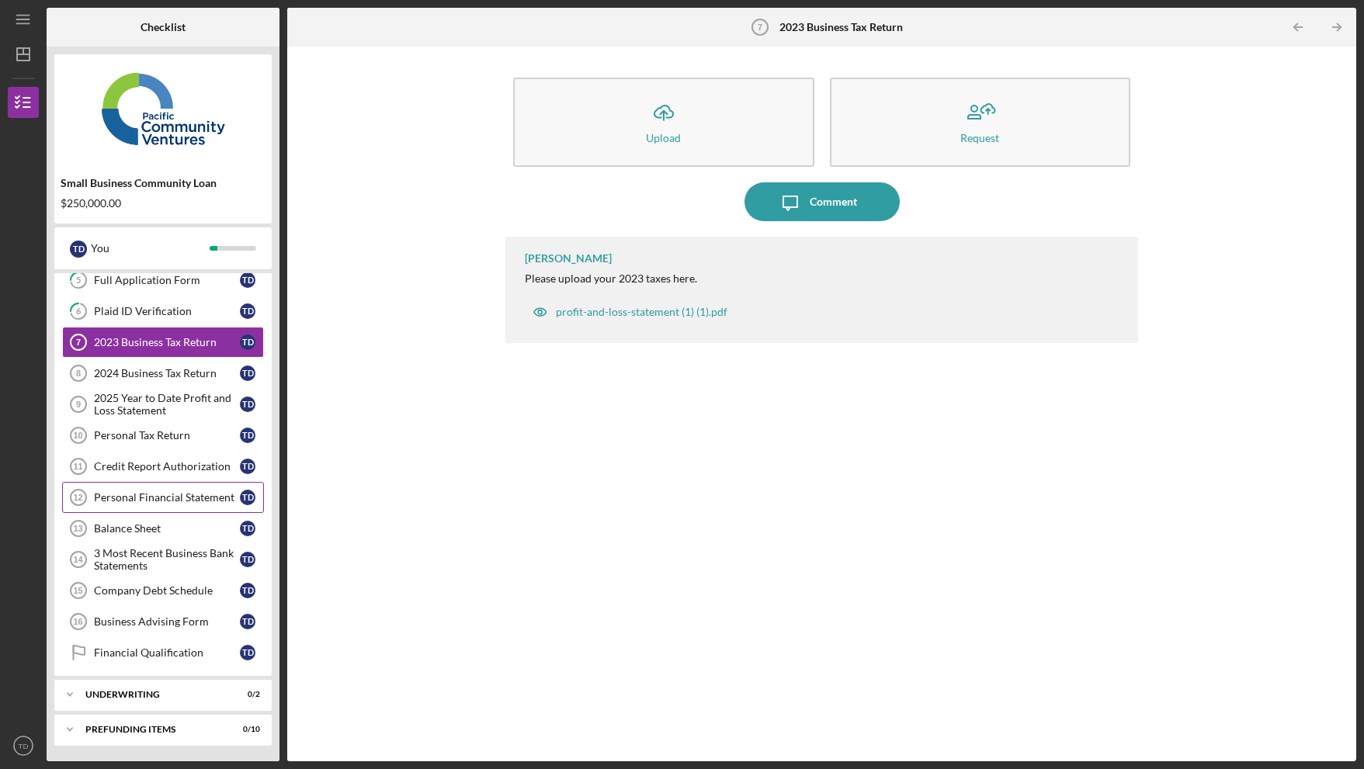
scroll to position [74, 0]
click at [156, 626] on div "Business Advising Form" at bounding box center [167, 623] width 146 height 12
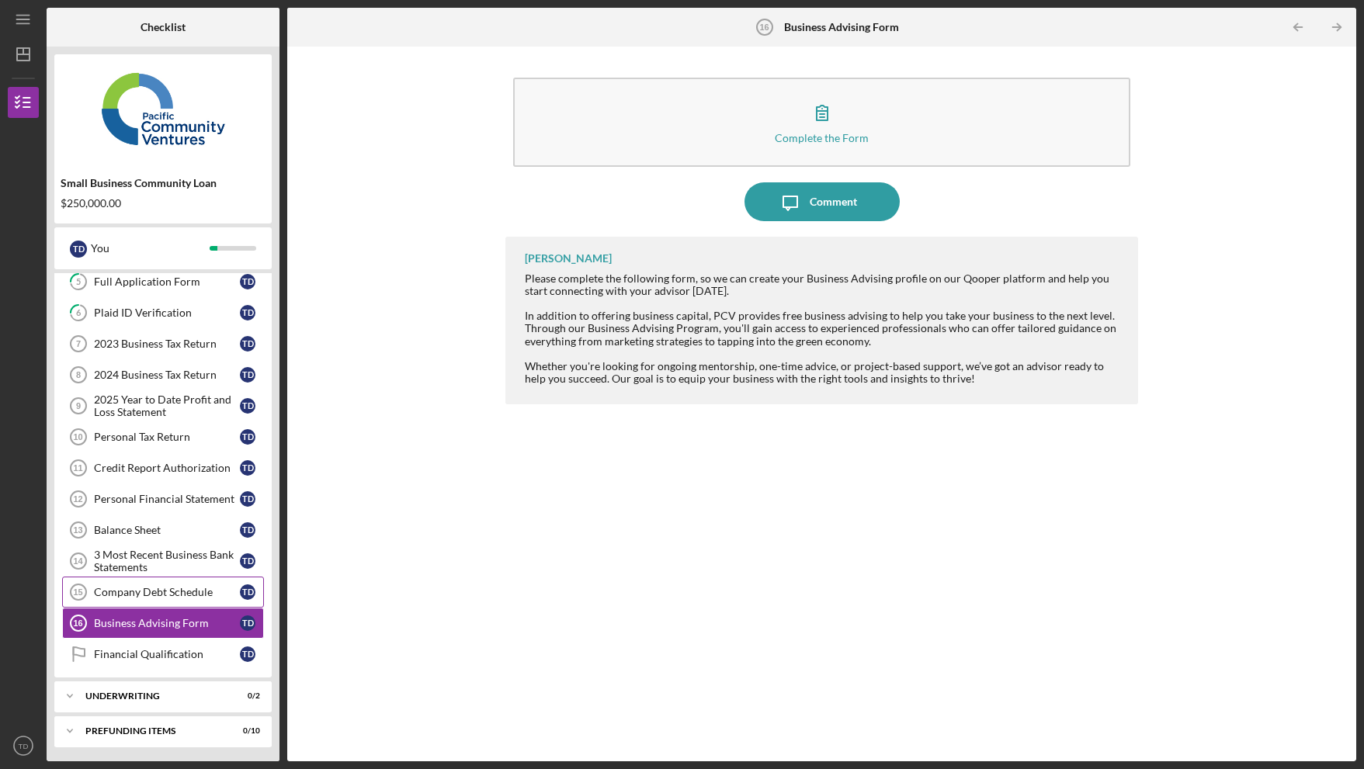
scroll to position [75, 0]
click at [130, 663] on link "Financial Qualification Financial Qualification T D" at bounding box center [163, 652] width 202 height 31
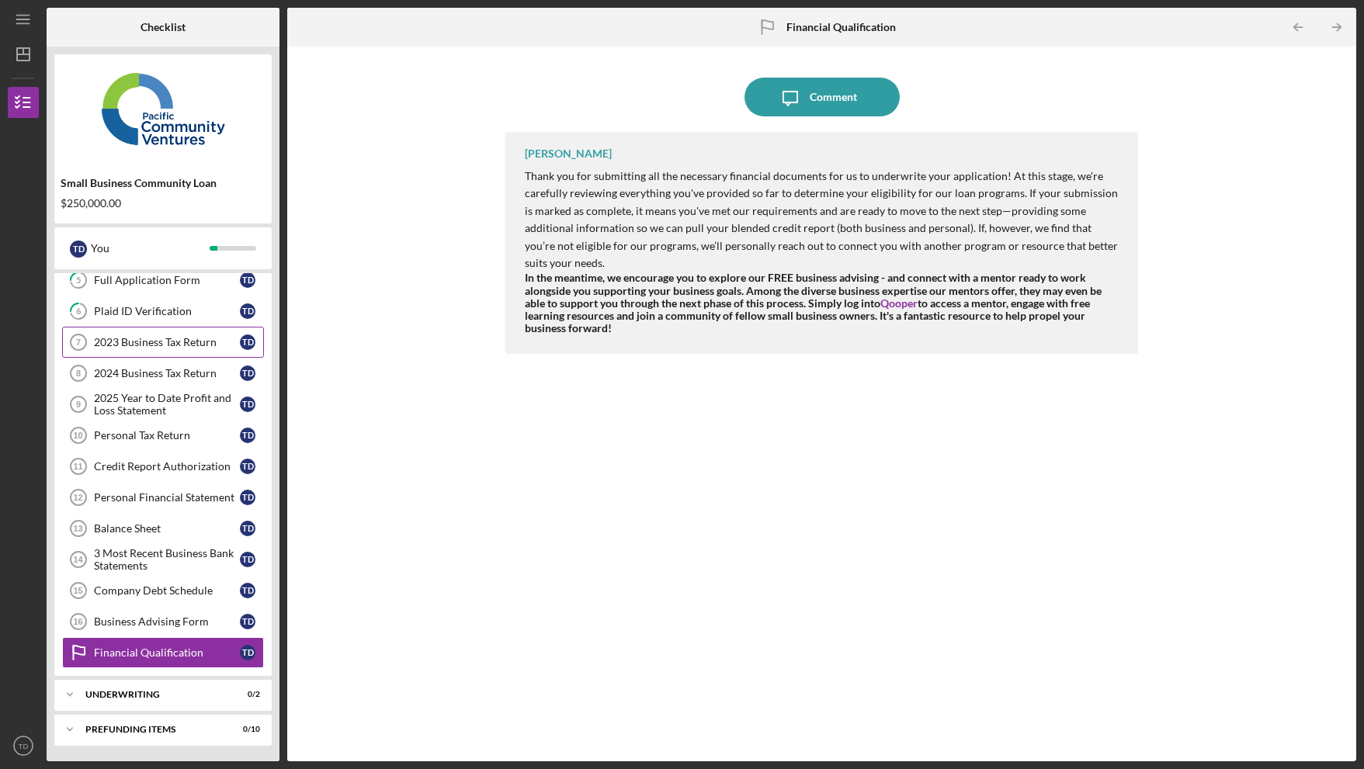
click at [154, 348] on div "2023 Business Tax Return" at bounding box center [167, 342] width 146 height 12
